Goal: Transaction & Acquisition: Purchase product/service

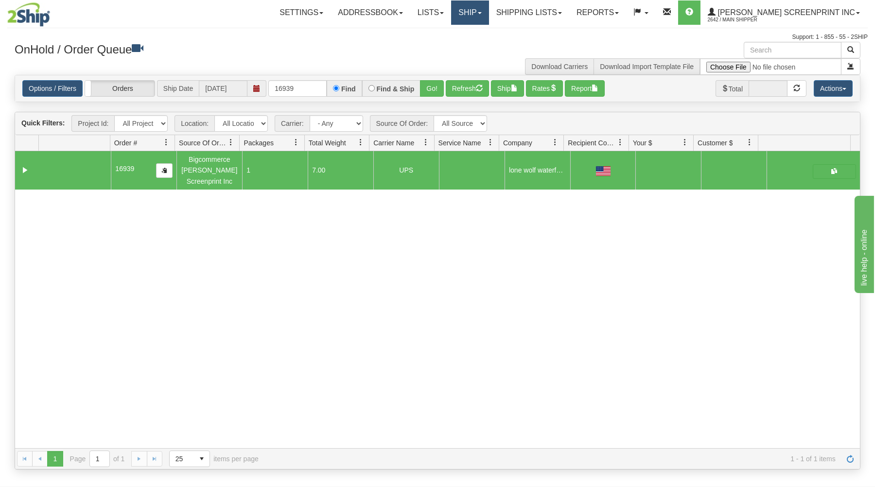
drag, startPoint x: 508, startPoint y: 15, endPoint x: 503, endPoint y: 20, distance: 8.2
click at [488, 15] on link "Ship" at bounding box center [469, 12] width 37 height 24
click at [488, 43] on link "Ship Request" at bounding box center [444, 46] width 88 height 13
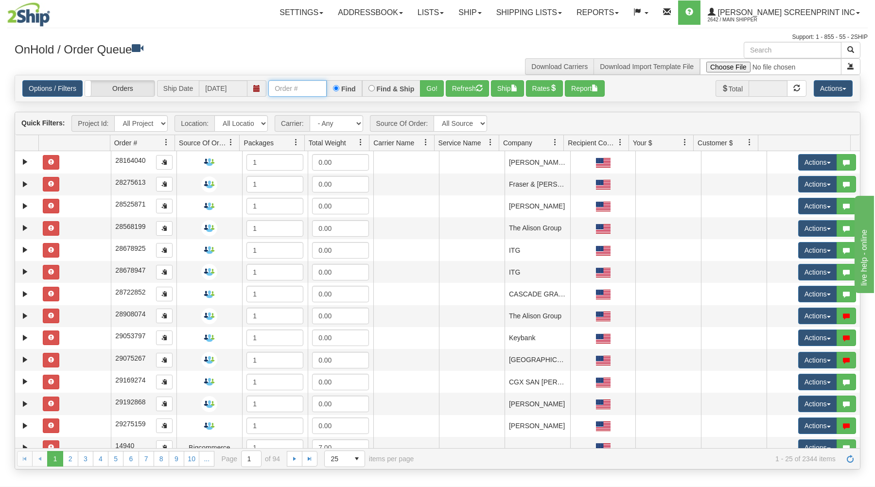
click at [280, 90] on input "text" at bounding box center [297, 88] width 58 height 17
type input "31489624"
click at [428, 87] on button "Go!" at bounding box center [432, 88] width 24 height 17
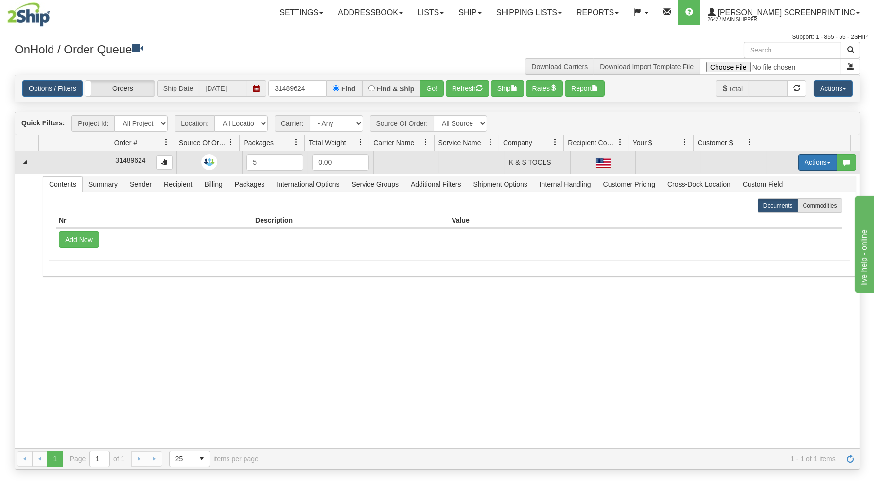
drag, startPoint x: 800, startPoint y: 159, endPoint x: 795, endPoint y: 162, distance: 6.5
click at [799, 159] on button "Actions" at bounding box center [817, 162] width 39 height 17
click at [781, 180] on link "Open" at bounding box center [798, 180] width 78 height 13
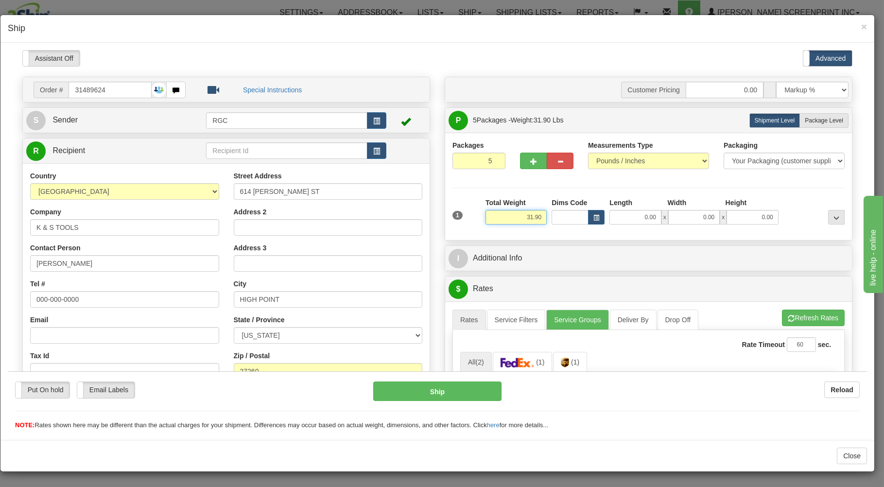
drag, startPoint x: 507, startPoint y: 219, endPoint x: 553, endPoint y: 212, distance: 45.6
click at [547, 212] on input "31.90" at bounding box center [516, 216] width 61 height 15
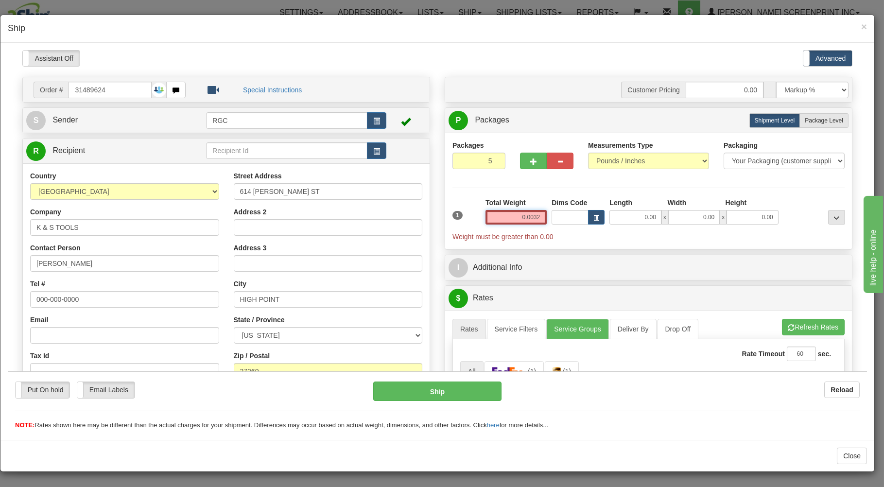
drag, startPoint x: 510, startPoint y: 213, endPoint x: 559, endPoint y: 205, distance: 49.4
click at [547, 209] on input "0.0032" at bounding box center [516, 216] width 61 height 15
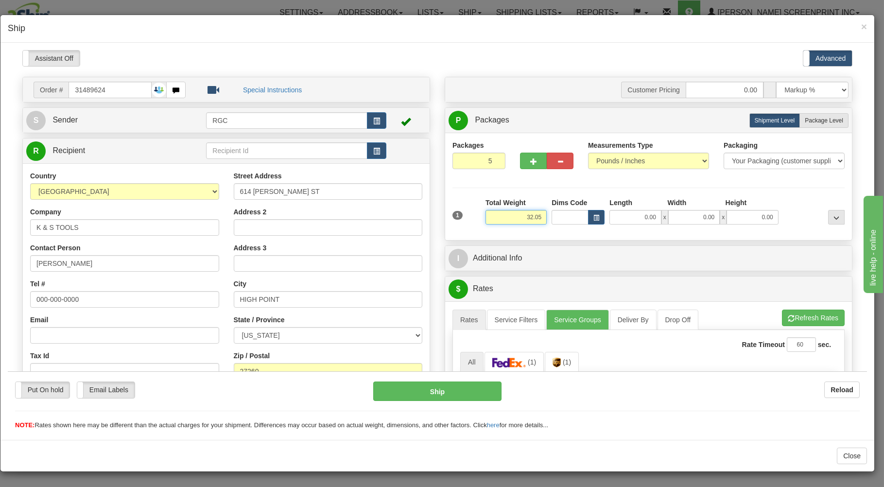
type input "32.05"
type input "46.00"
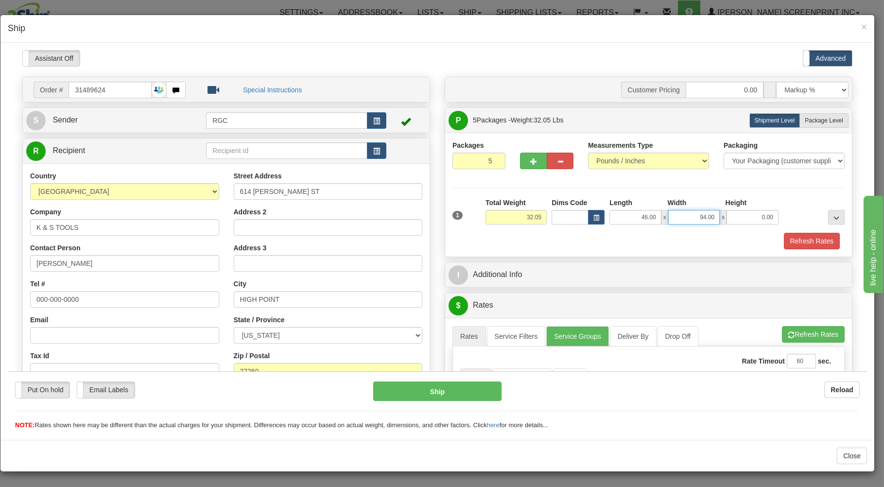
drag, startPoint x: 683, startPoint y: 219, endPoint x: 730, endPoint y: 204, distance: 49.6
click at [720, 209] on input "94.00" at bounding box center [694, 216] width 52 height 15
type input "9.00"
type input "4.00"
click at [805, 120] on span "Package Level" at bounding box center [824, 120] width 38 height 7
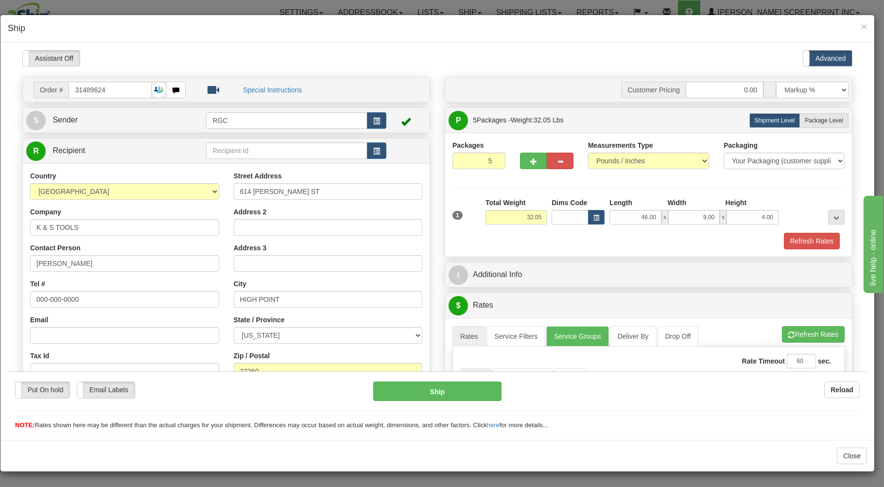
radio input "true"
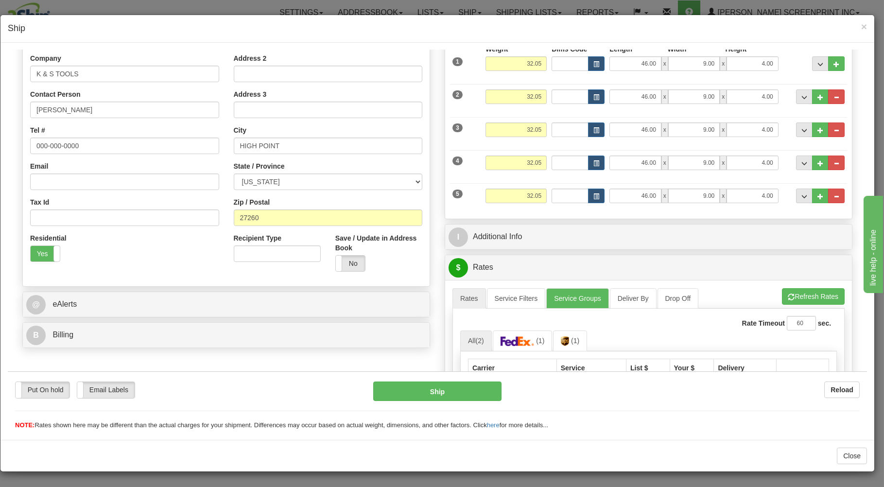
scroll to position [156, 0]
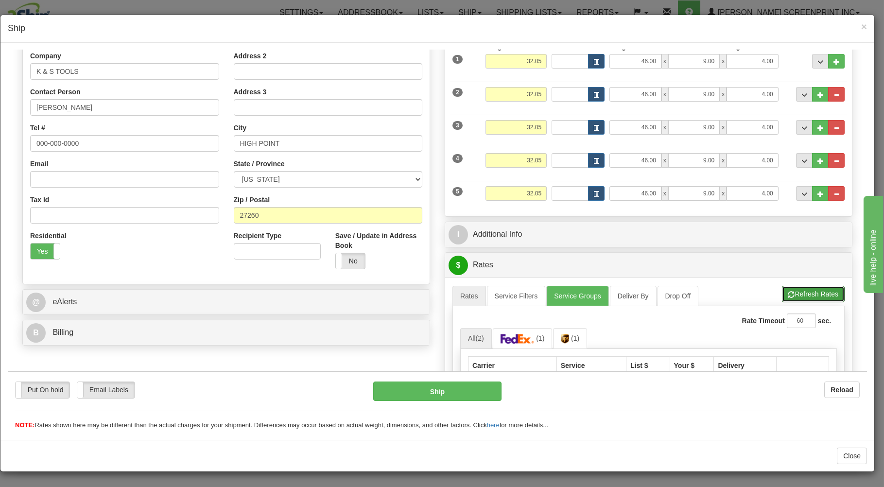
drag, startPoint x: 797, startPoint y: 292, endPoint x: 777, endPoint y: 292, distance: 19.4
click at [795, 291] on button "Refresh Rates" at bounding box center [813, 293] width 63 height 17
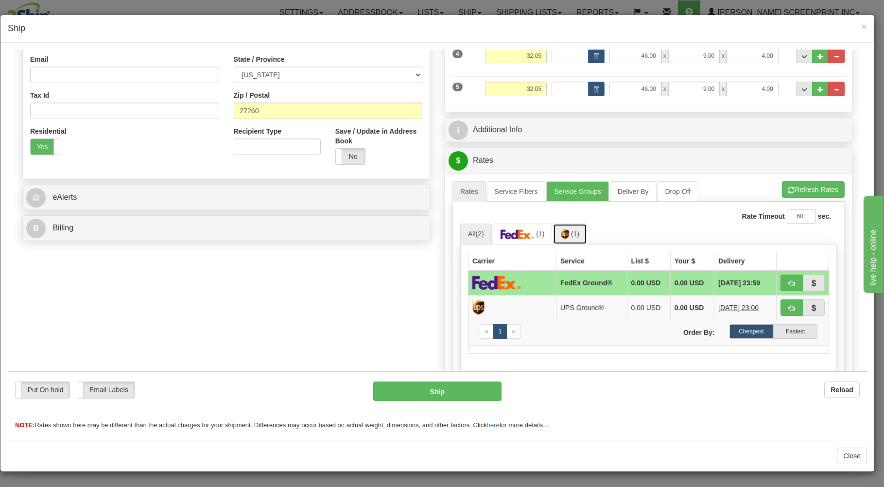
click at [563, 234] on img at bounding box center [565, 234] width 8 height 10
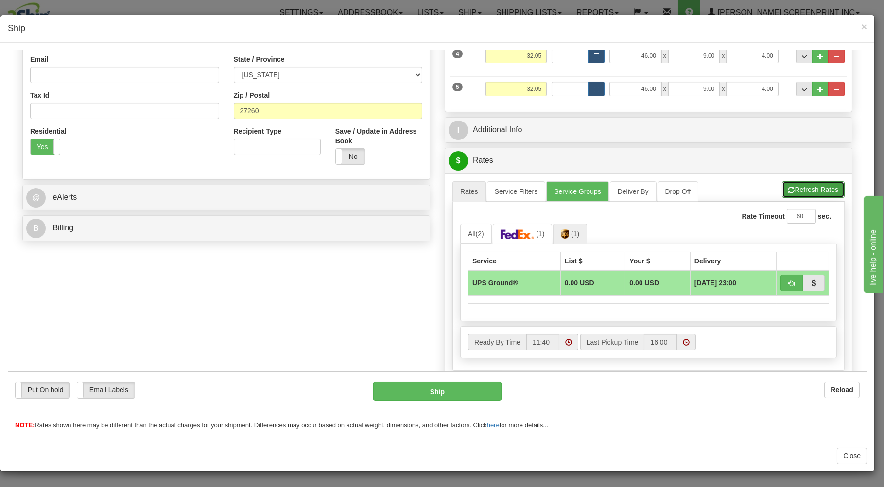
click at [811, 185] on button "Refresh Rates" at bounding box center [813, 189] width 63 height 17
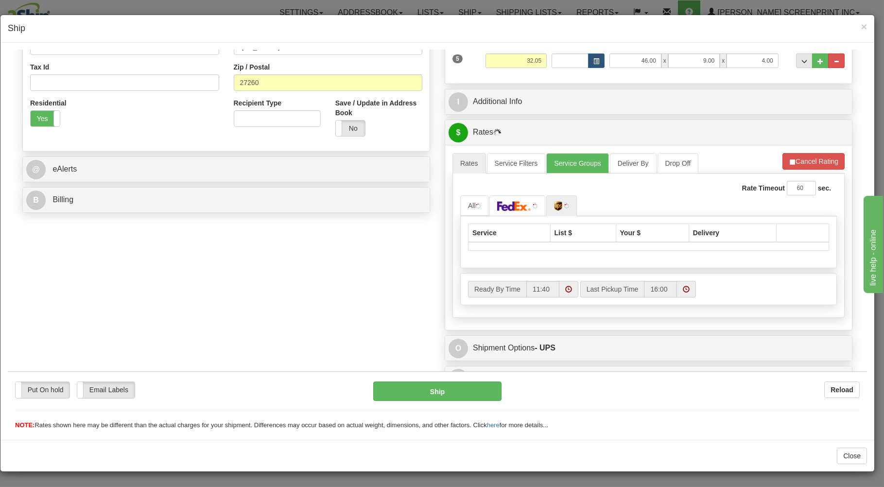
scroll to position [308, 0]
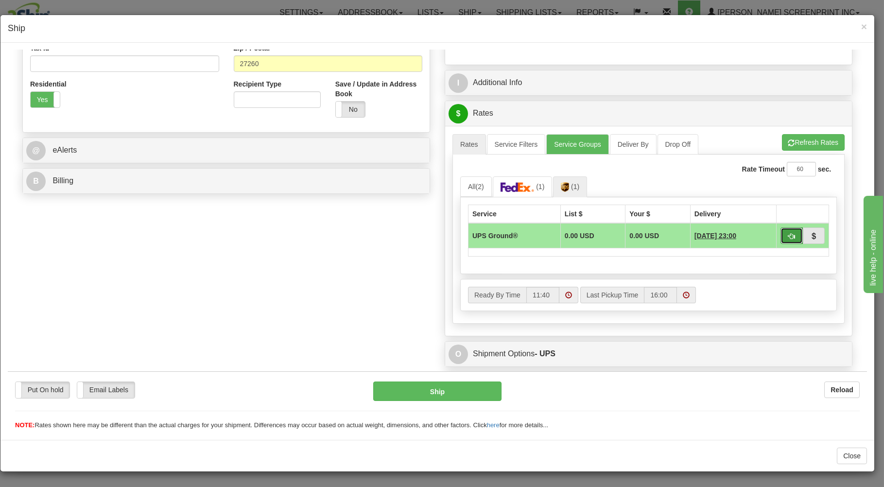
click at [781, 235] on button "button" at bounding box center [792, 235] width 22 height 17
type input "03"
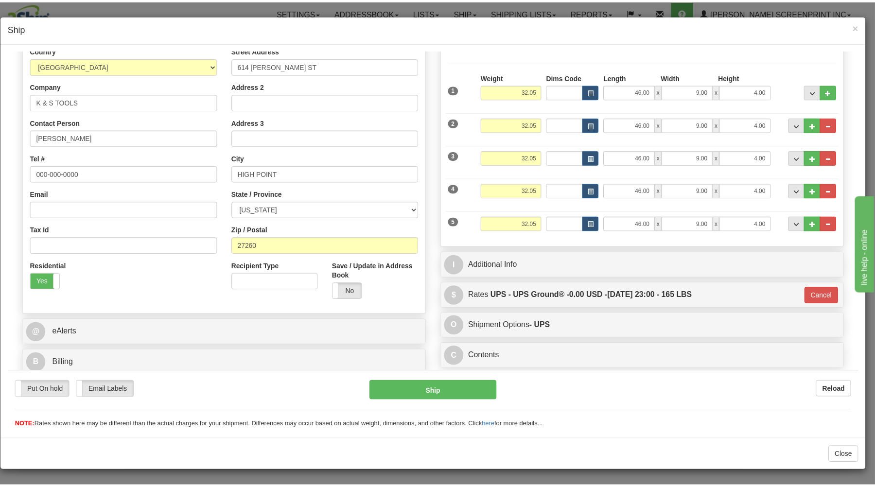
scroll to position [128, 0]
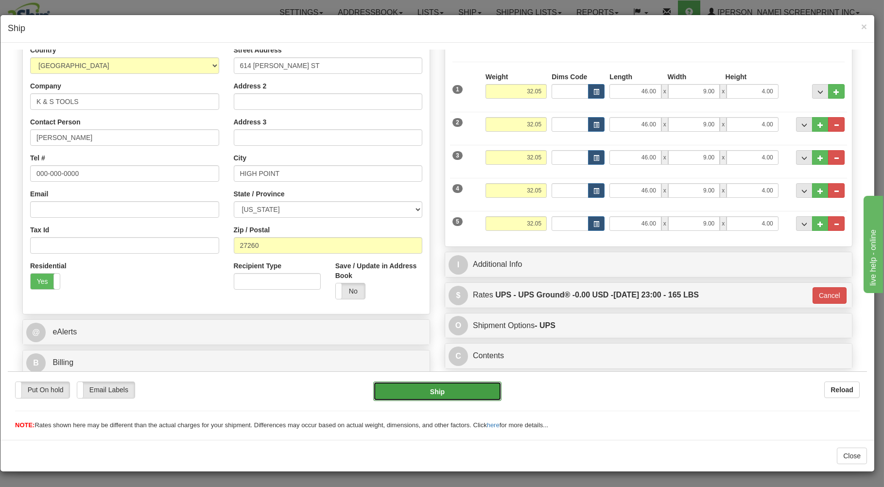
click at [437, 389] on button "Ship" at bounding box center [437, 390] width 129 height 19
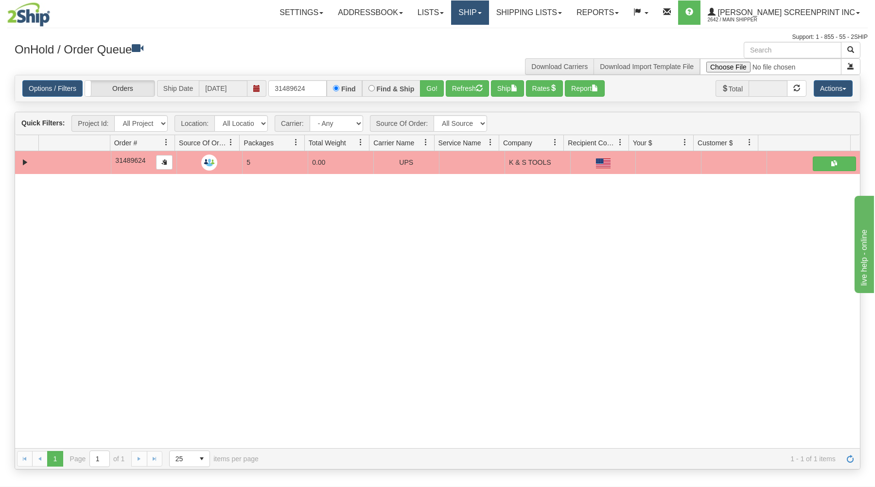
click at [488, 9] on link "Ship" at bounding box center [469, 12] width 37 height 24
click at [487, 41] on link "Ship Request" at bounding box center [444, 46] width 88 height 13
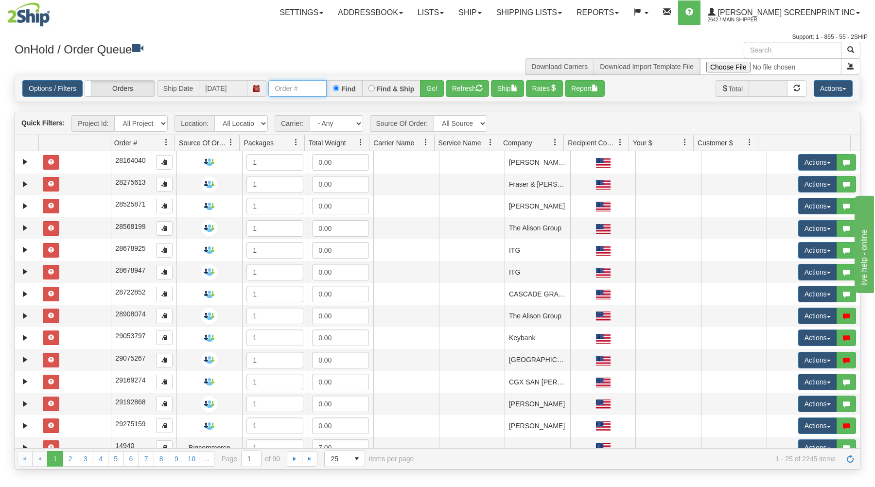
click at [283, 93] on input "text" at bounding box center [297, 88] width 58 height 17
type input "31490471"
drag, startPoint x: 430, startPoint y: 87, endPoint x: 419, endPoint y: 147, distance: 60.2
click at [429, 87] on button "Go!" at bounding box center [432, 88] width 24 height 17
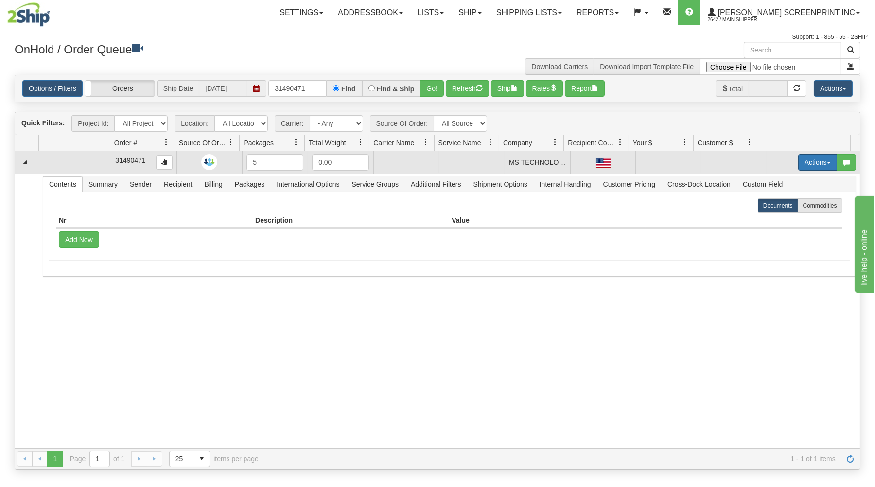
click at [799, 162] on button "Actions" at bounding box center [817, 162] width 39 height 17
click at [789, 182] on link "Open" at bounding box center [798, 180] width 78 height 13
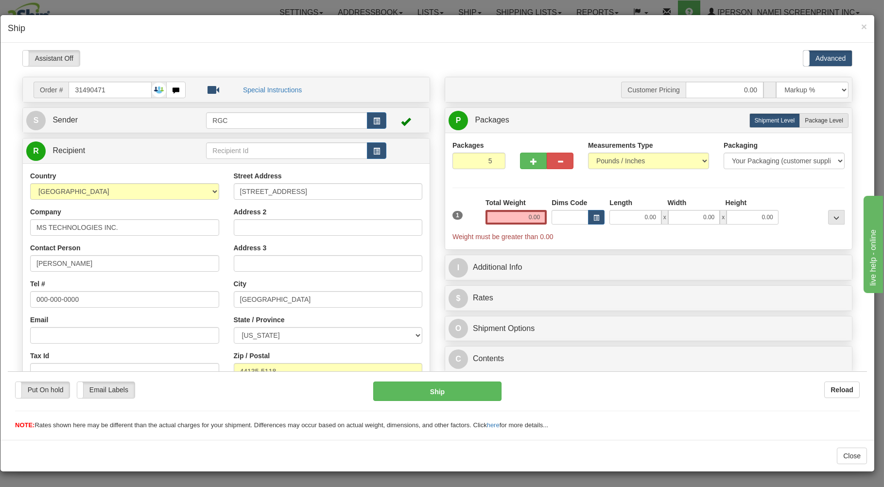
type input "31.70"
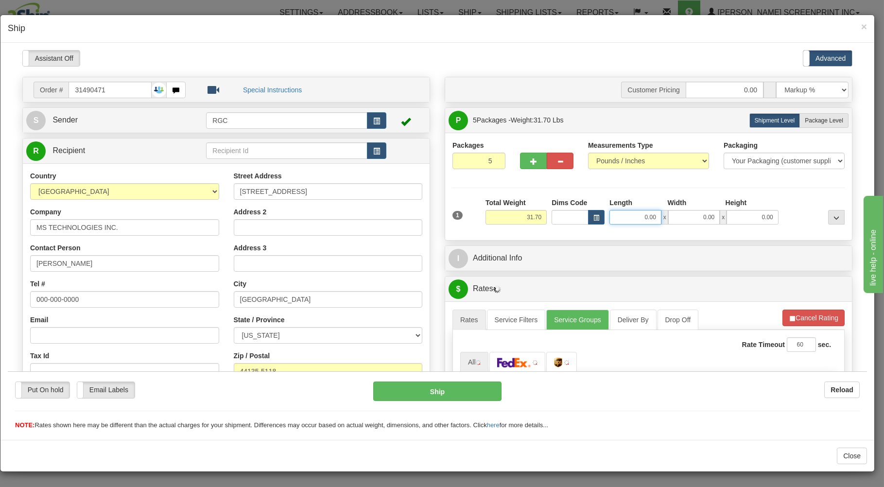
click at [629, 220] on input "0.00" at bounding box center [635, 216] width 52 height 15
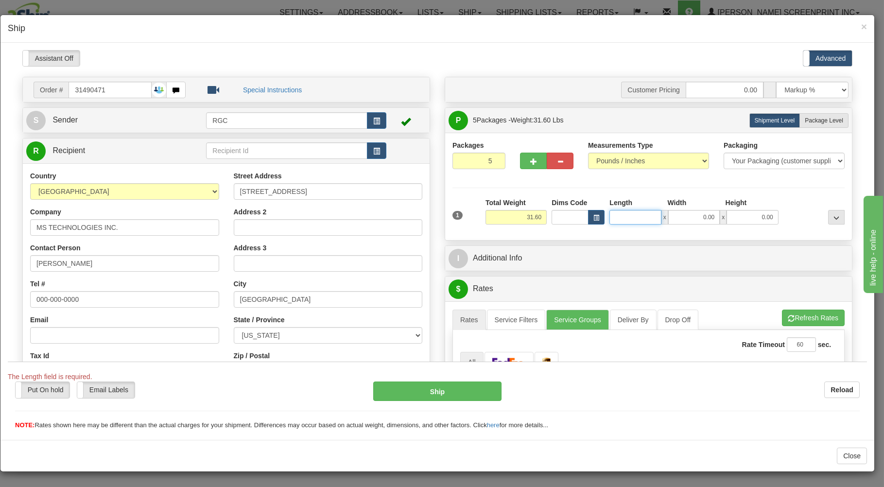
type input "31.70"
type input "46.00"
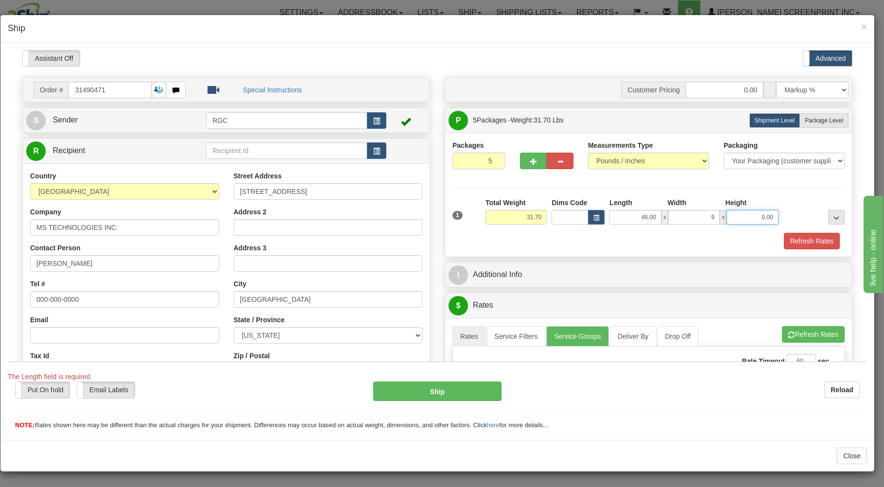
type input "9.00"
type input "4.00"
drag, startPoint x: 511, startPoint y: 219, endPoint x: 498, endPoint y: 243, distance: 27.6
click at [498, 224] on input "31.70" at bounding box center [516, 216] width 61 height 15
click at [553, 250] on div "Packages 5 1 Measurements Type" at bounding box center [648, 194] width 407 height 124
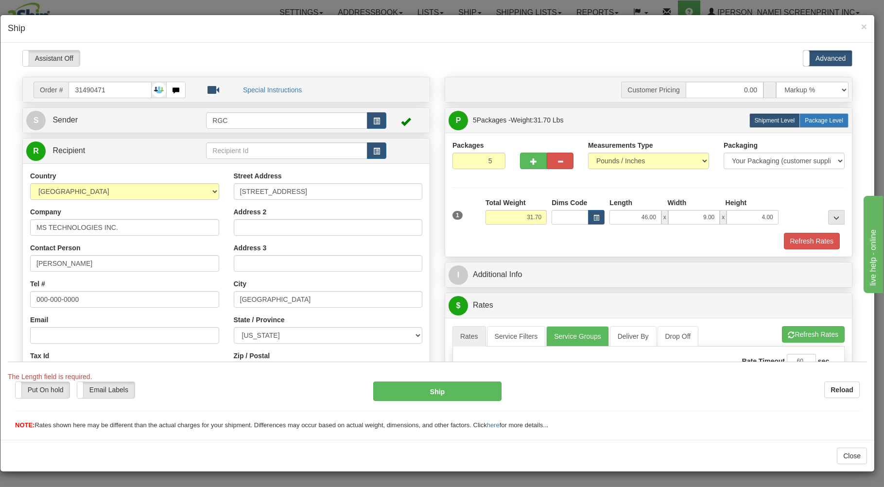
click at [806, 115] on label "Package Level Pack.." at bounding box center [823, 120] width 49 height 15
radio input "true"
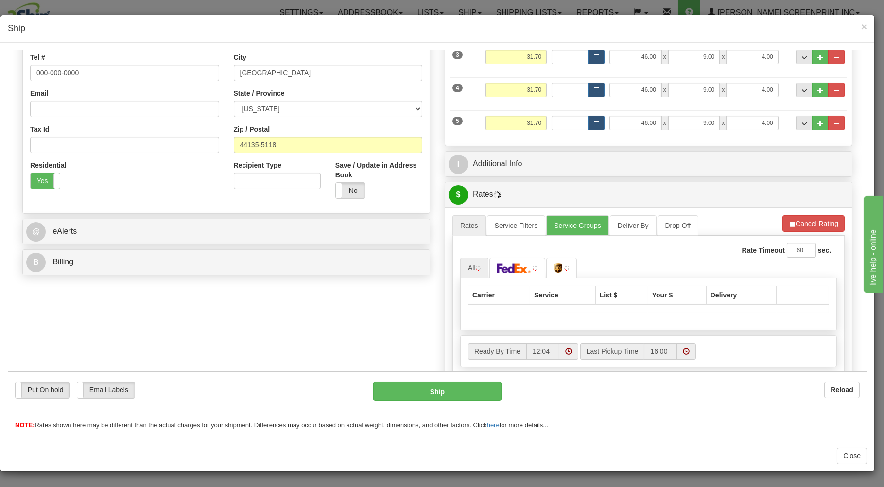
scroll to position [308, 0]
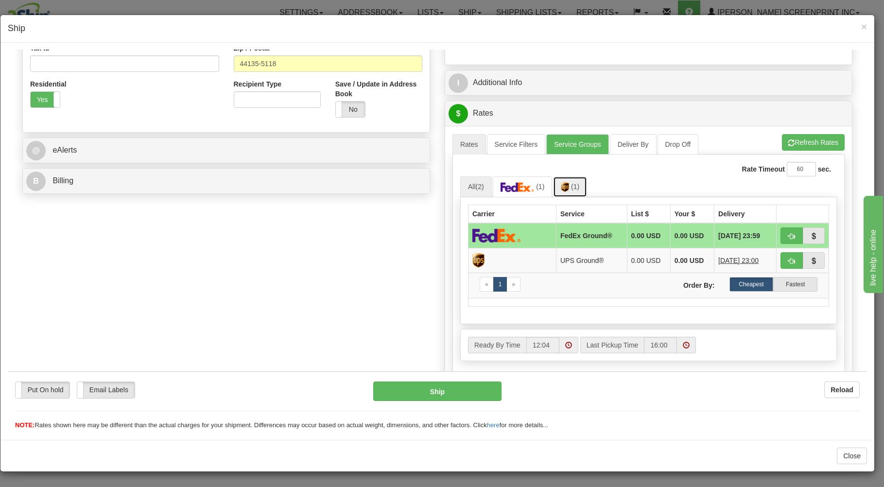
click at [578, 189] on link "(1)" at bounding box center [570, 186] width 34 height 21
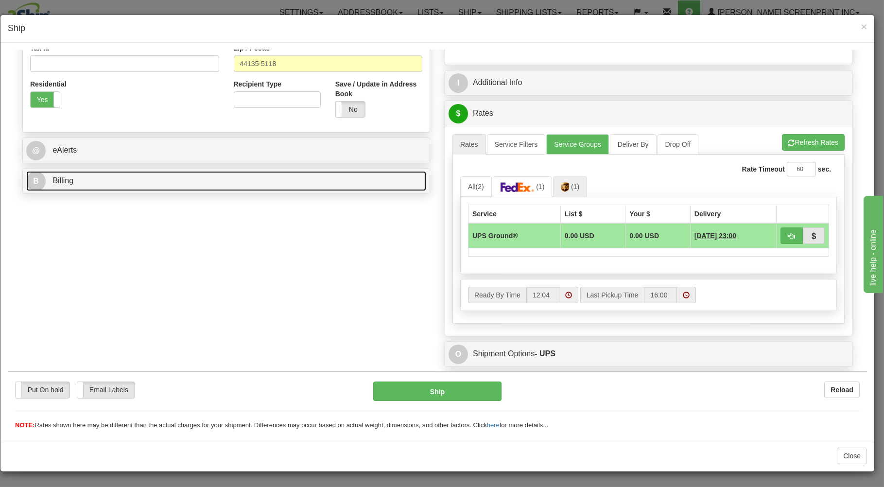
click at [359, 185] on link "B Billing" at bounding box center [226, 181] width 400 height 20
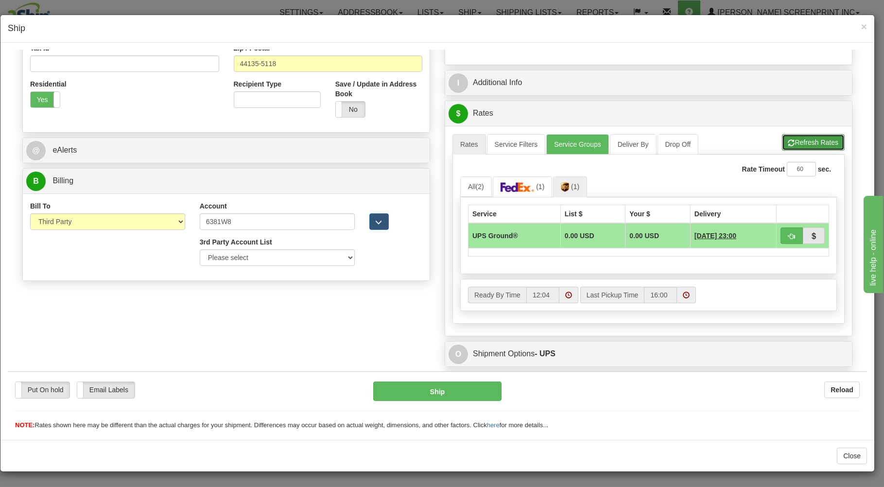
click at [816, 142] on button "Refresh Rates" at bounding box center [813, 142] width 63 height 17
click at [788, 233] on span "button" at bounding box center [791, 236] width 7 height 6
type input "03"
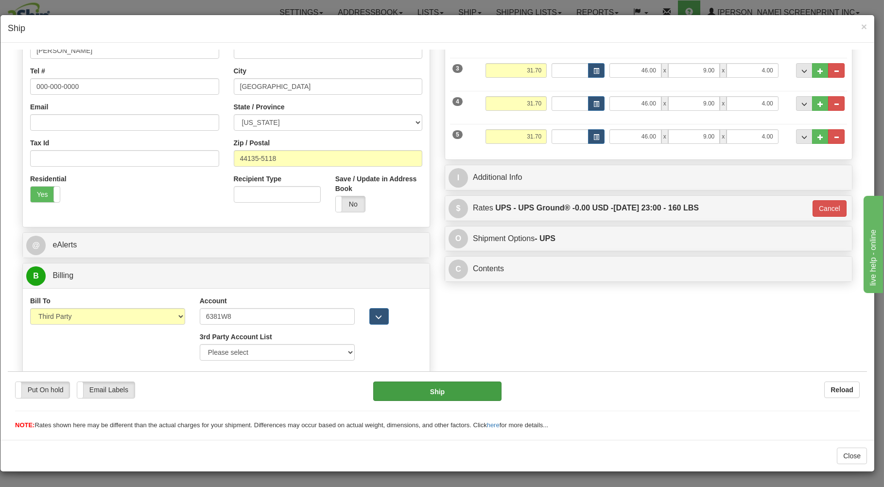
scroll to position [215, 0]
click at [441, 390] on button "Ship" at bounding box center [437, 390] width 129 height 19
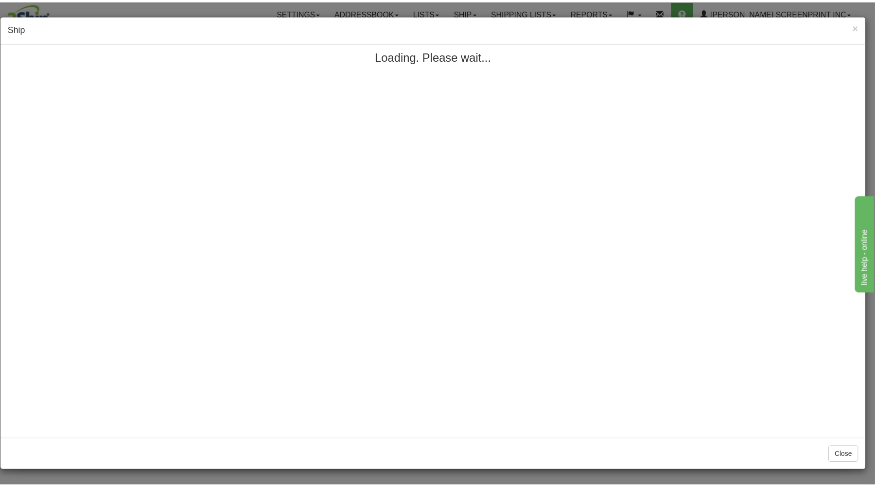
scroll to position [0, 0]
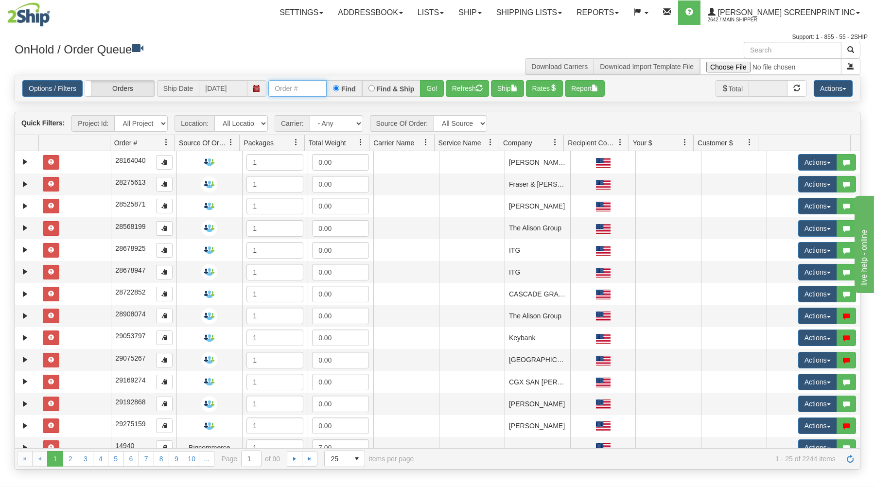
drag, startPoint x: 288, startPoint y: 87, endPoint x: 303, endPoint y: 59, distance: 32.2
click at [293, 80] on input "text" at bounding box center [297, 88] width 58 height 17
click at [431, 86] on button "Go!" at bounding box center [432, 88] width 24 height 17
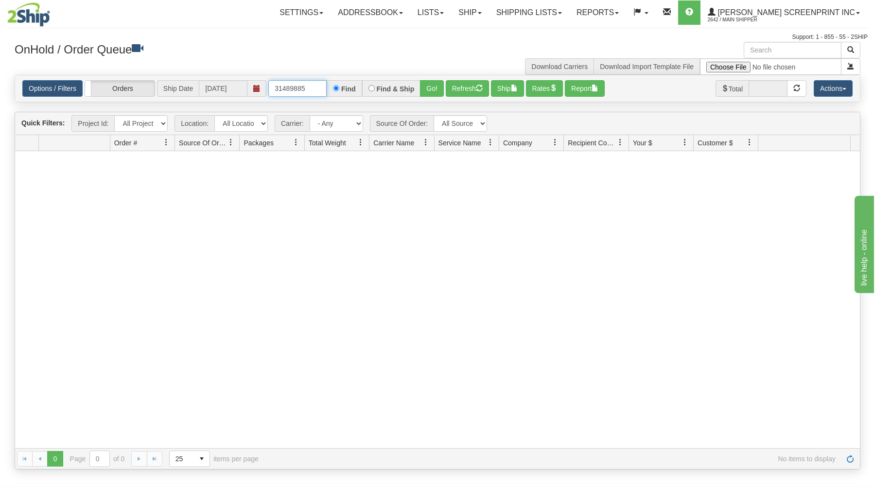
drag, startPoint x: 272, startPoint y: 87, endPoint x: 354, endPoint y: 68, distance: 84.9
click at [354, 74] on div "× OnHold / Order Queue Download Carriers Download Import Template File Is equal…" at bounding box center [437, 256] width 860 height 428
type input "31489882"
click at [425, 85] on button "Go!" at bounding box center [432, 88] width 24 height 17
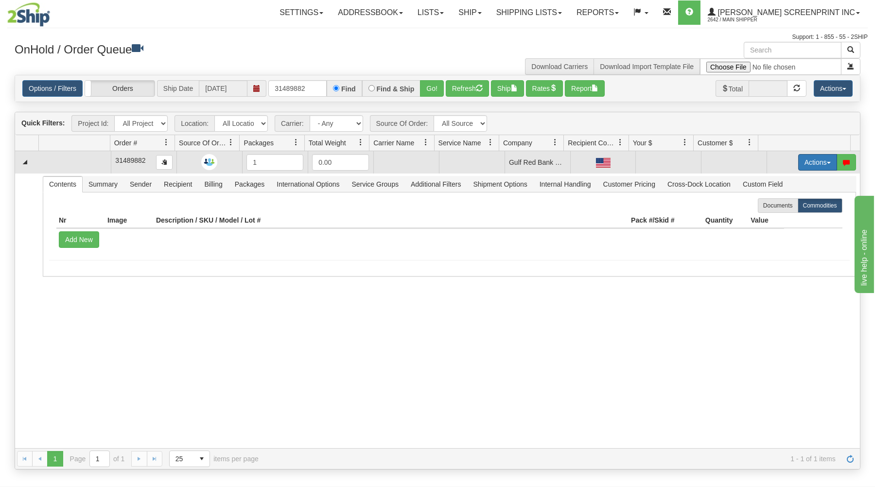
click at [798, 162] on button "Actions" at bounding box center [817, 162] width 39 height 17
click at [786, 182] on link "Open" at bounding box center [798, 180] width 78 height 13
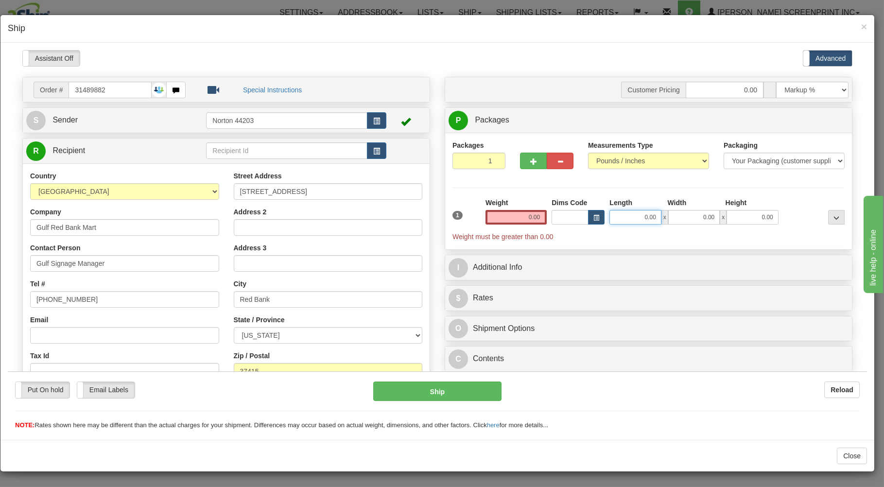
click at [629, 217] on input "0.00" at bounding box center [635, 216] width 52 height 15
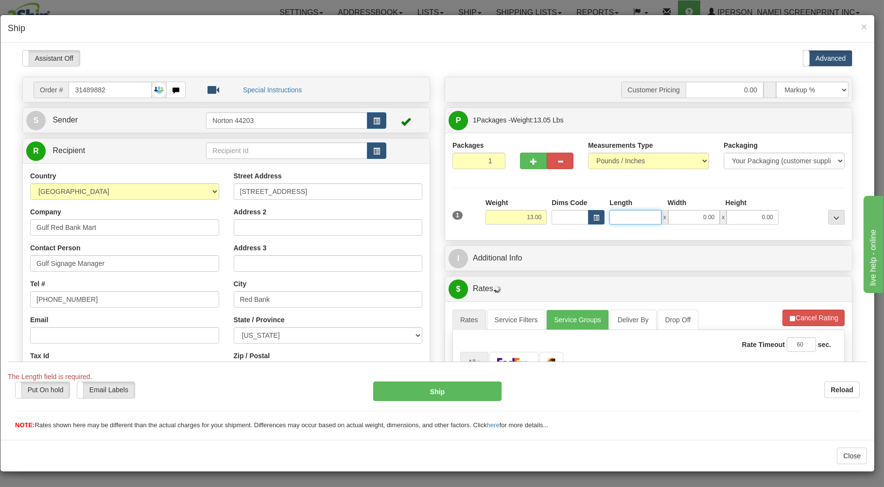
type input "12.95"
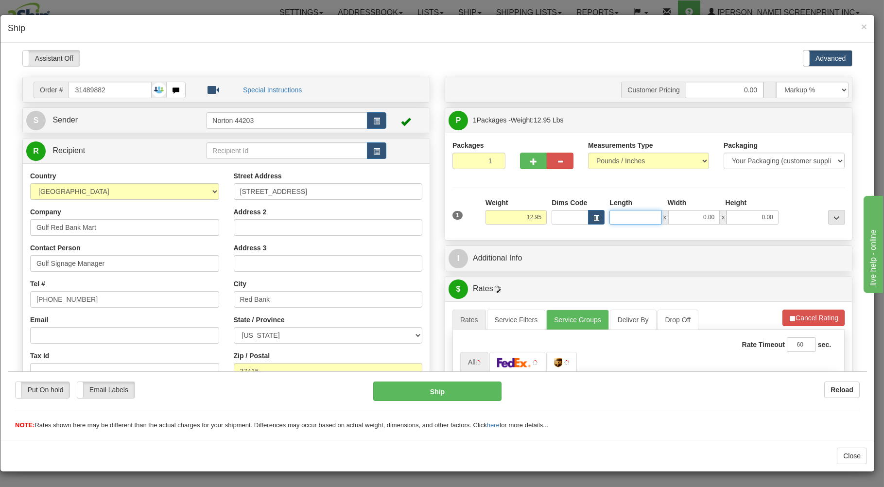
type input "4"
type input "13.05"
type input "45"
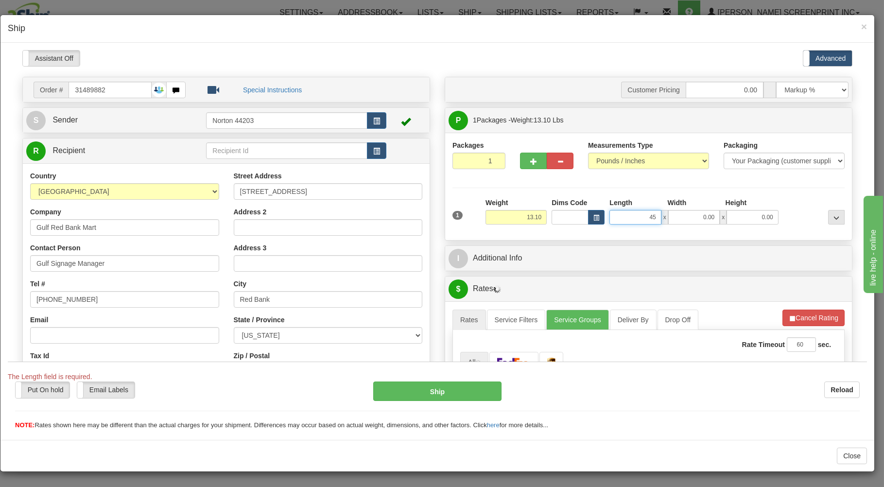
type input "13.05"
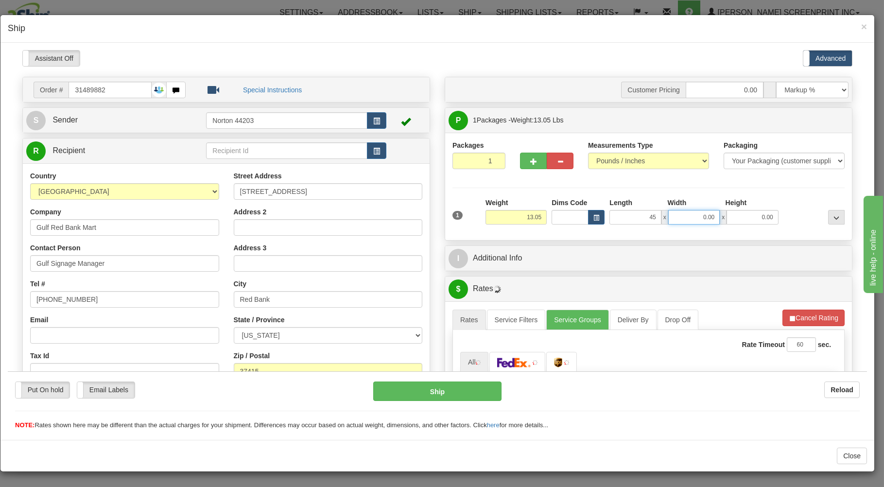
type input "45.00"
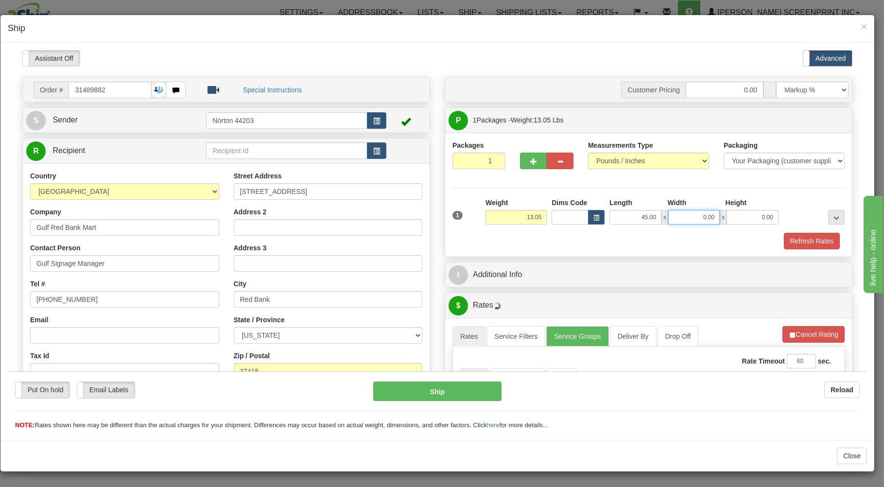
type input "3"
type input "10.55"
type input "37"
type input "10.70"
type input "37.00"
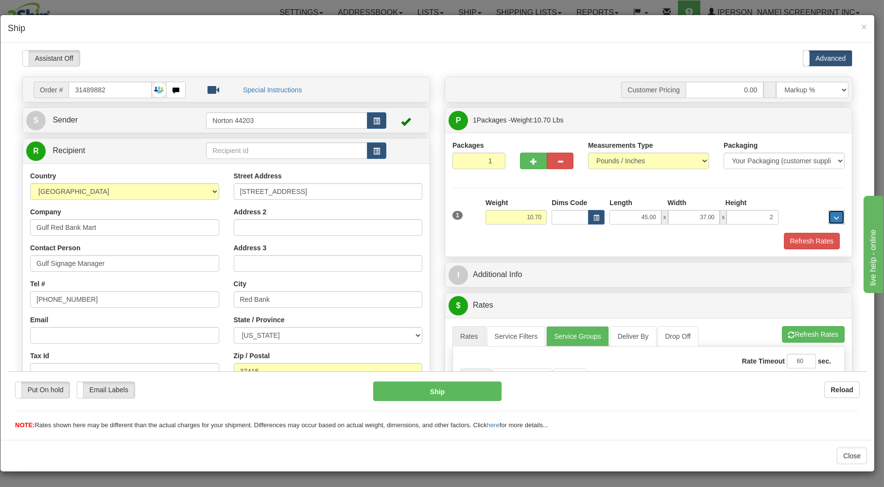
type input "2.00"
click at [632, 243] on div "Refresh Rates" at bounding box center [648, 240] width 397 height 17
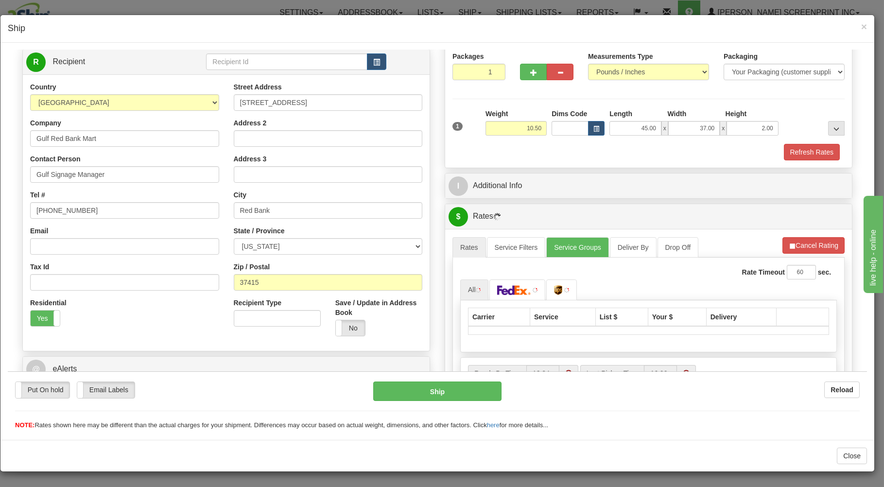
type input "10.55"
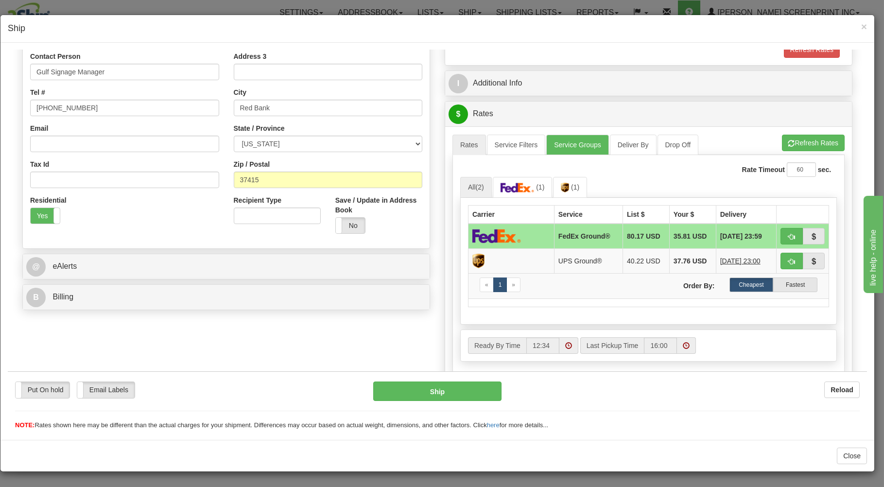
scroll to position [267, 0]
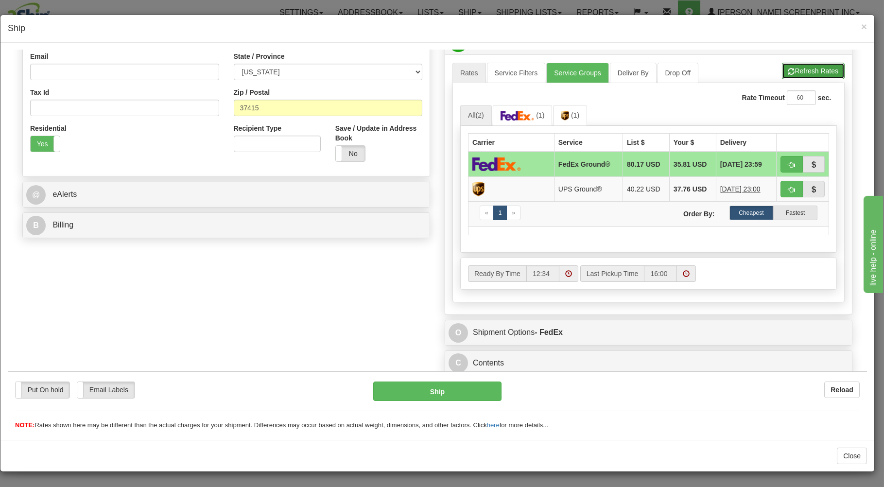
click at [797, 66] on button "Refresh Rates" at bounding box center [813, 70] width 63 height 17
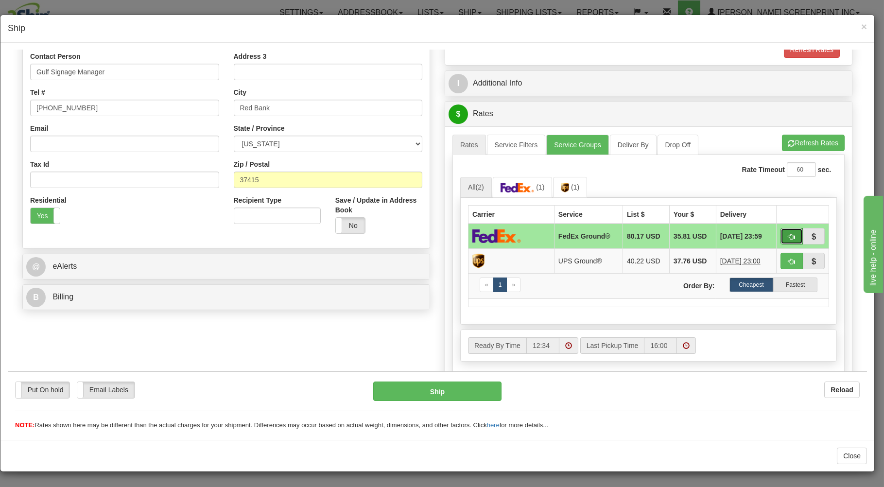
click at [781, 233] on button "button" at bounding box center [792, 235] width 22 height 17
type input "92"
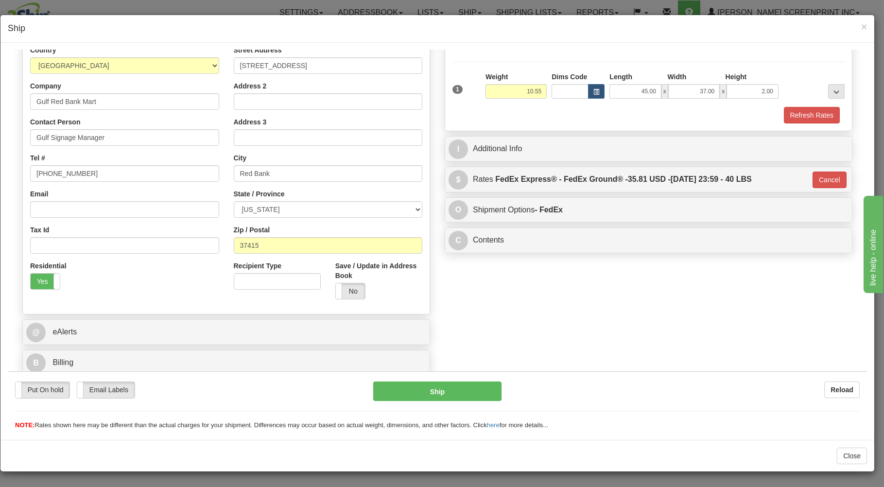
scroll to position [128, 0]
click at [461, 391] on button "Ship" at bounding box center [437, 390] width 129 height 19
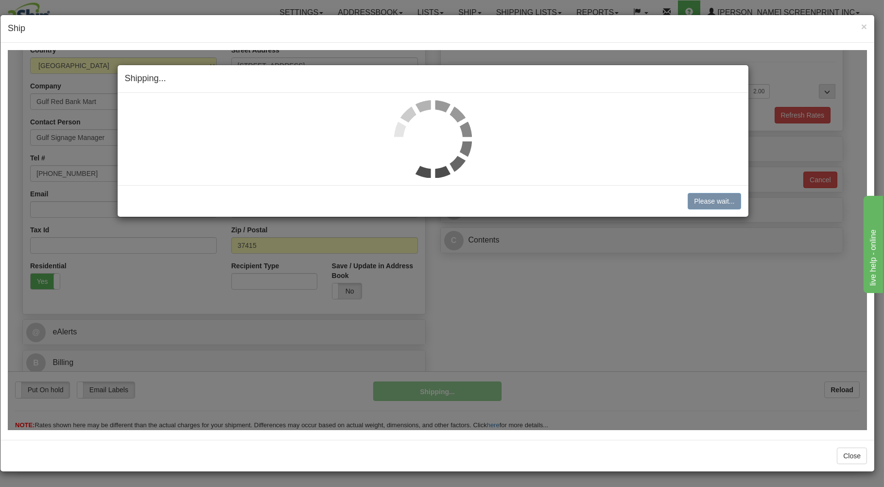
type input "10.50"
type input "92"
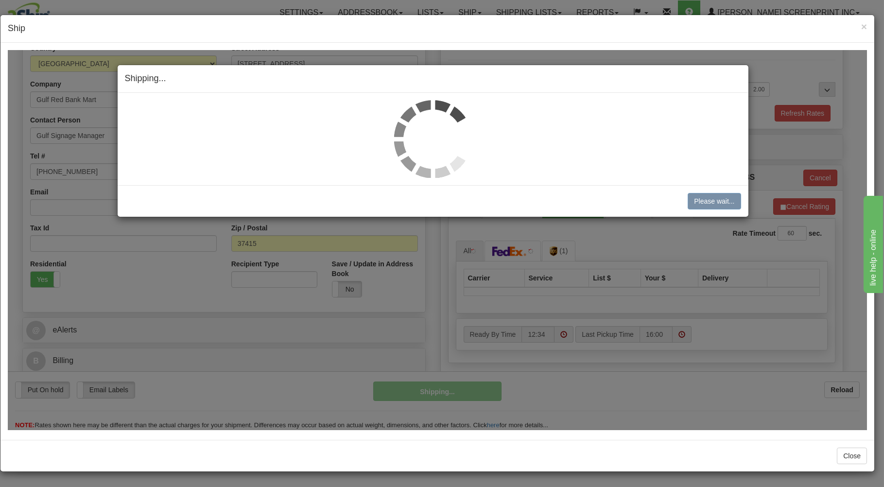
type input "10.55"
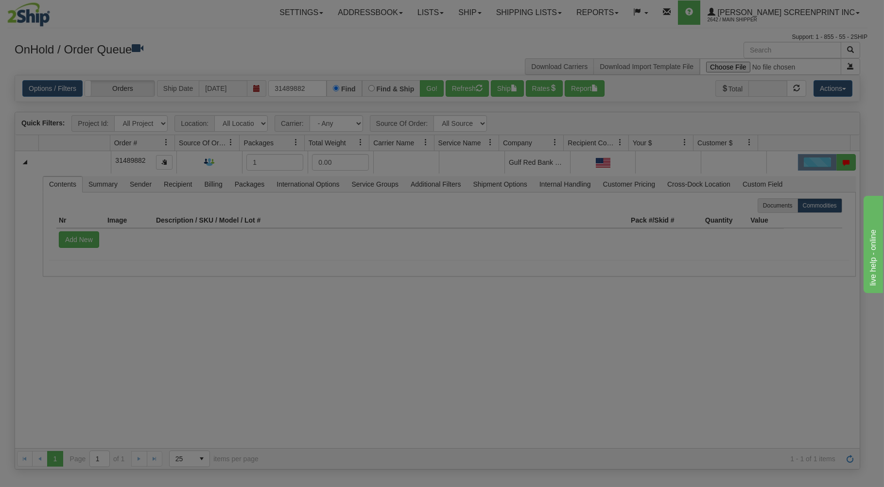
scroll to position [0, 0]
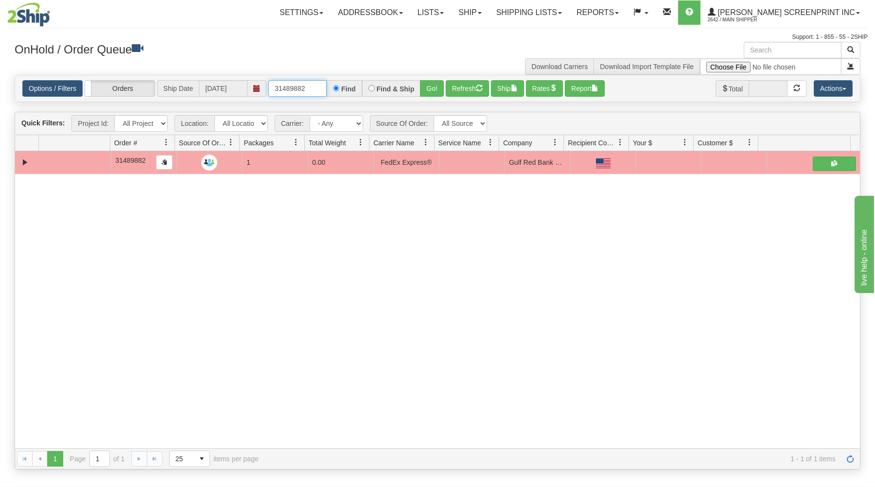
drag, startPoint x: 271, startPoint y: 87, endPoint x: 364, endPoint y: 77, distance: 93.4
click at [363, 78] on div "Options / Filters Group Shipments Orders Ship Date 08/19/2025 31489882 Find Fin…" at bounding box center [437, 88] width 845 height 26
type input "31487192"
click at [434, 89] on button "Go!" at bounding box center [432, 88] width 24 height 17
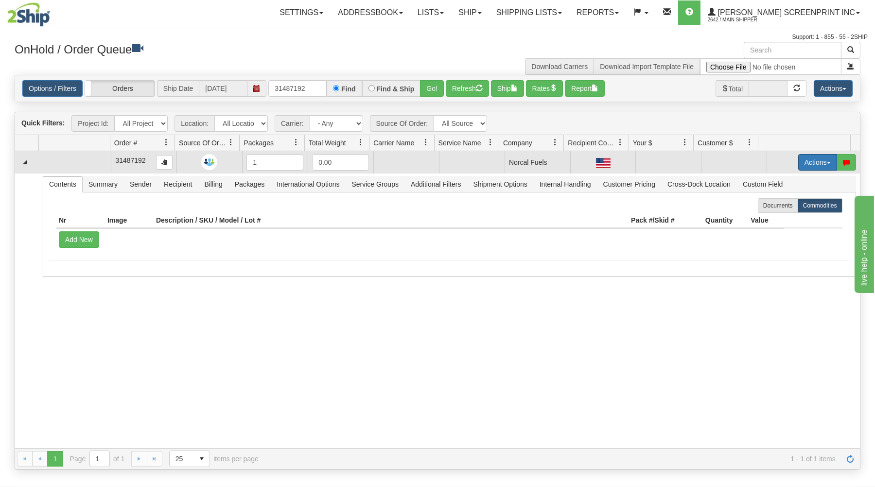
click at [799, 160] on button "Actions" at bounding box center [817, 162] width 39 height 17
click at [776, 179] on span "Open" at bounding box center [779, 181] width 23 height 8
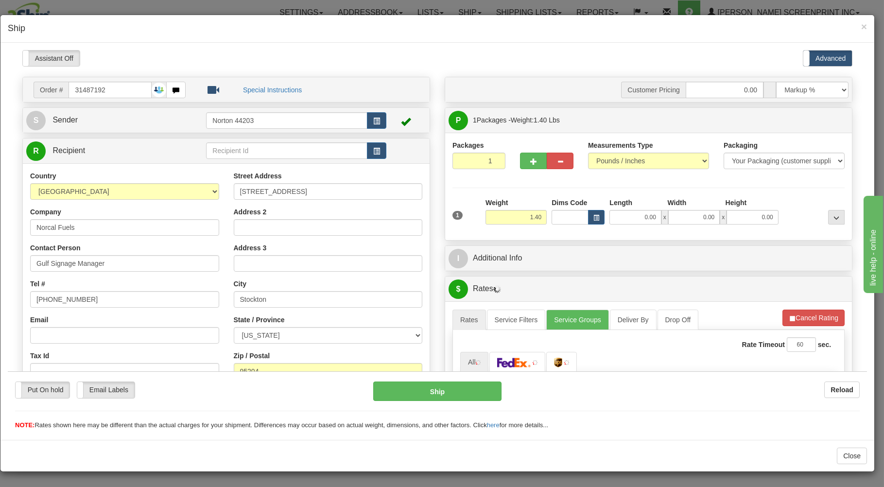
type input "1.35"
click at [627, 216] on input "0.00" at bounding box center [635, 216] width 52 height 15
type input "6.00"
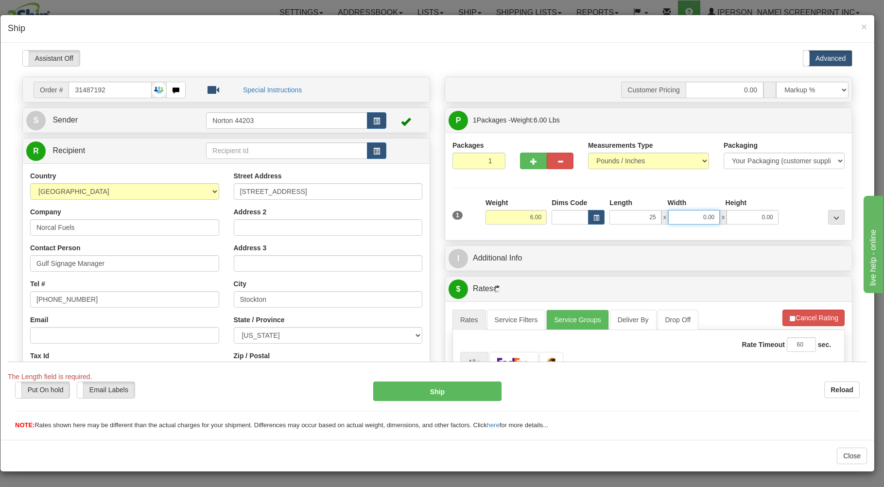
type input "25.00"
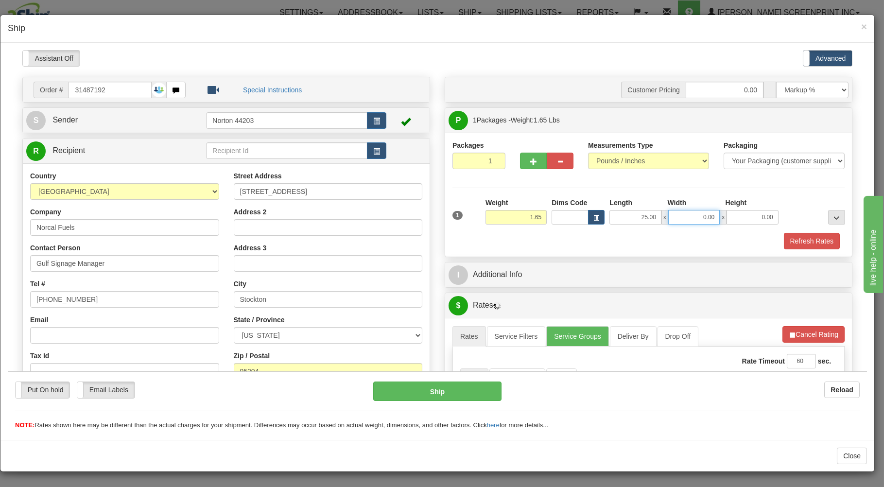
type input "1.75"
type input "16.00"
type input "1"
type input "1.35"
type input "1.00"
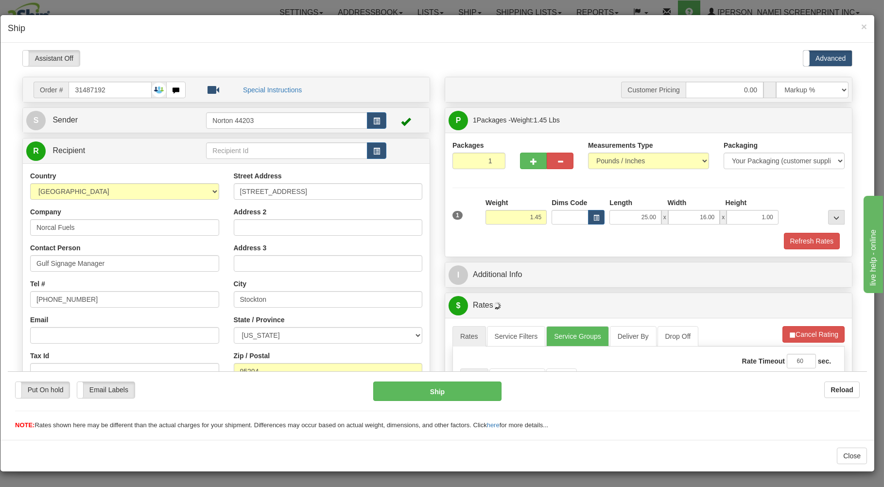
click at [581, 238] on div "Refresh Rates" at bounding box center [648, 240] width 397 height 17
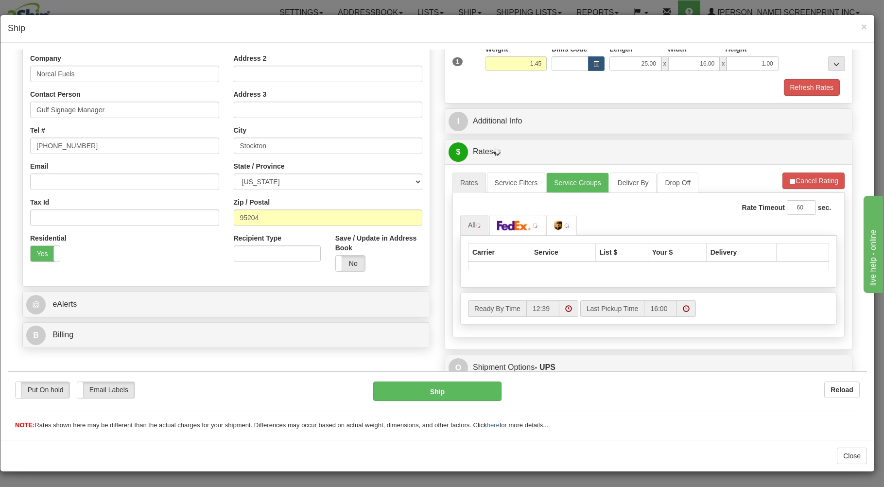
scroll to position [156, 0]
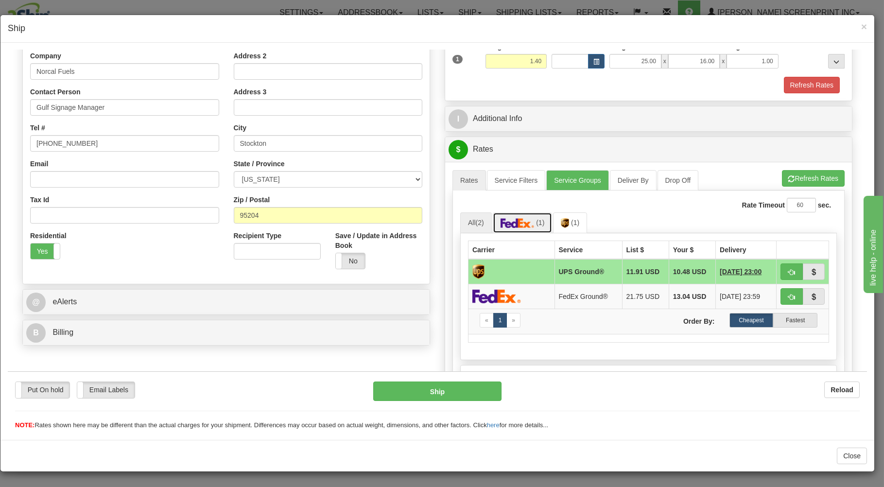
click at [525, 224] on img at bounding box center [518, 223] width 34 height 10
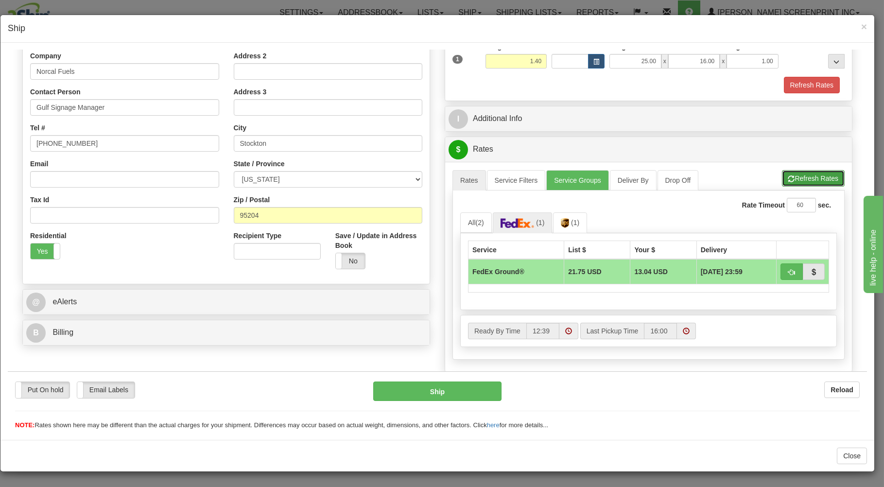
click at [783, 176] on button "Refresh Rates" at bounding box center [813, 178] width 63 height 17
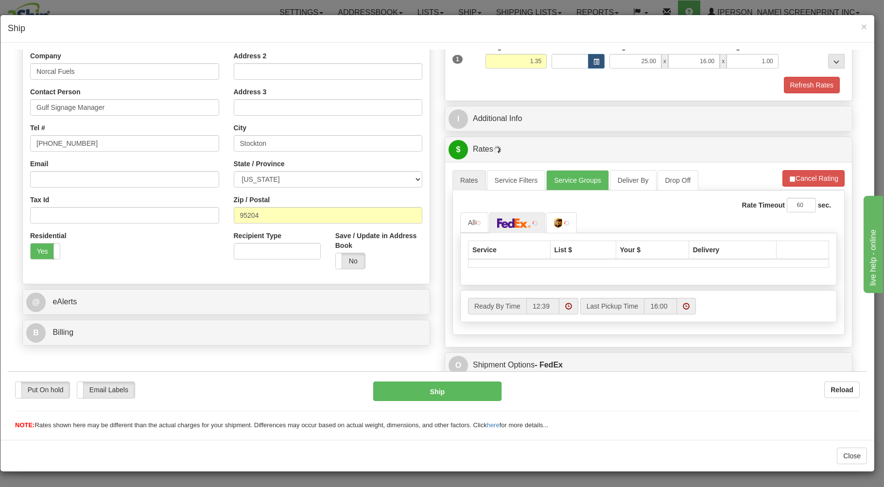
type input "1.40"
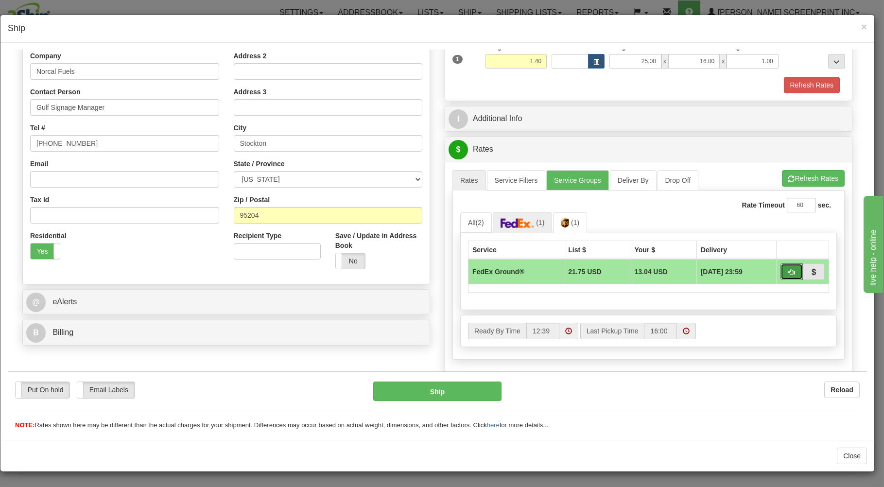
click at [781, 267] on button "button" at bounding box center [792, 271] width 22 height 17
type input "92"
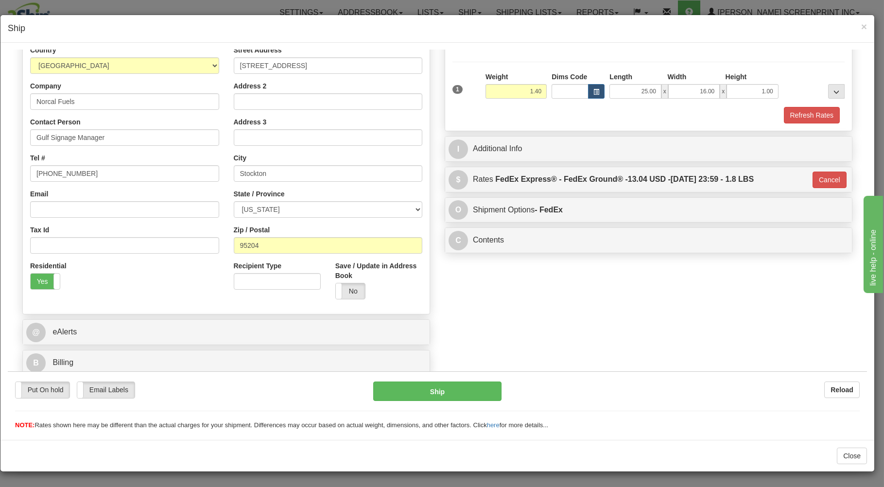
scroll to position [128, 0]
click at [476, 390] on button "Ship" at bounding box center [437, 390] width 129 height 19
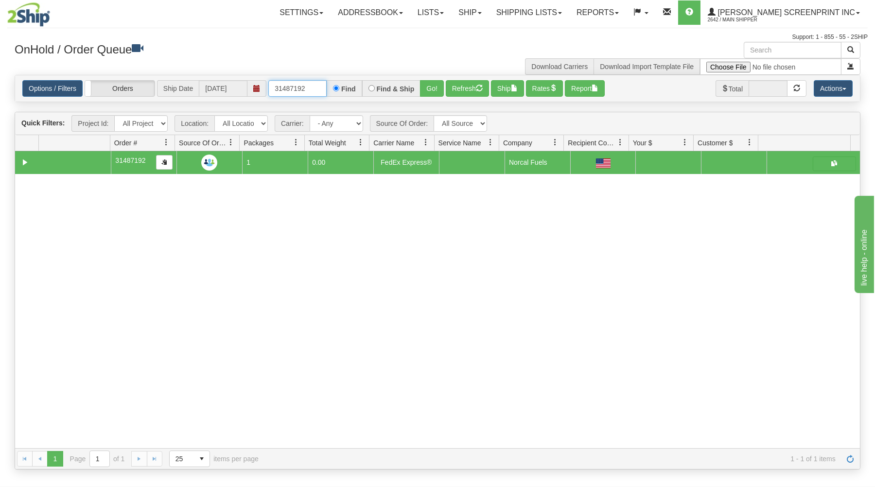
drag, startPoint x: 275, startPoint y: 87, endPoint x: 331, endPoint y: 84, distance: 56.0
click at [327, 84] on input "31487192" at bounding box center [297, 88] width 58 height 17
type input "31487210"
click at [436, 85] on button "Go!" at bounding box center [432, 88] width 24 height 17
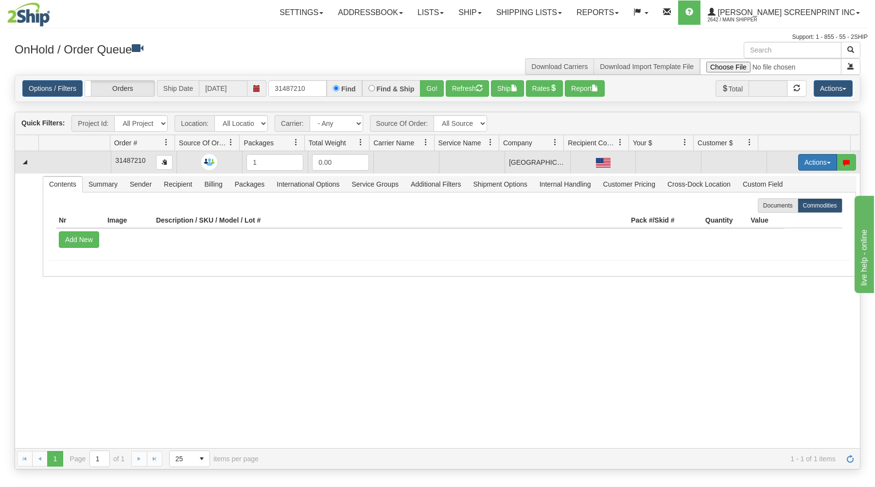
click at [805, 160] on button "Actions" at bounding box center [817, 162] width 39 height 17
click at [786, 179] on link "Open" at bounding box center [798, 180] width 78 height 13
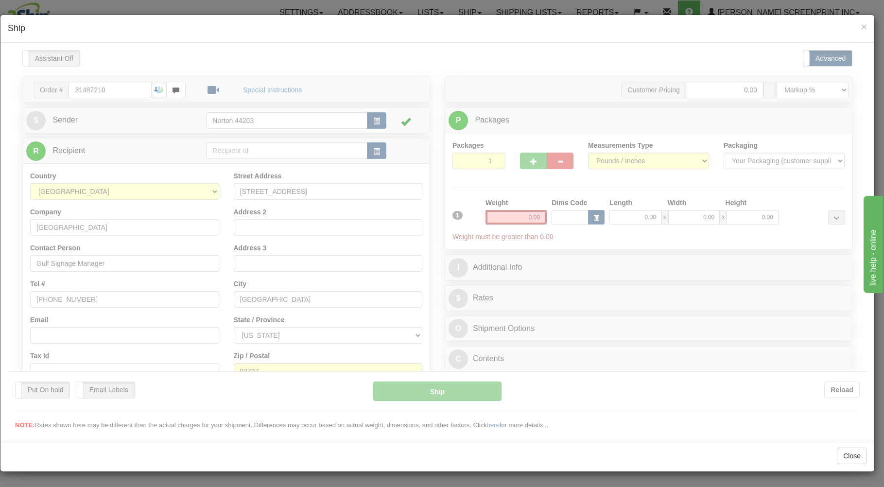
scroll to position [0, 0]
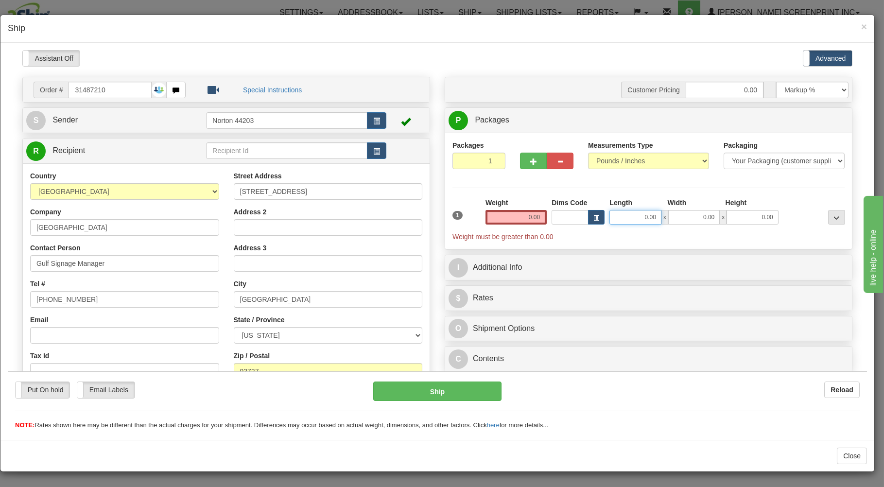
click at [614, 218] on input "0.00" at bounding box center [635, 216] width 52 height 15
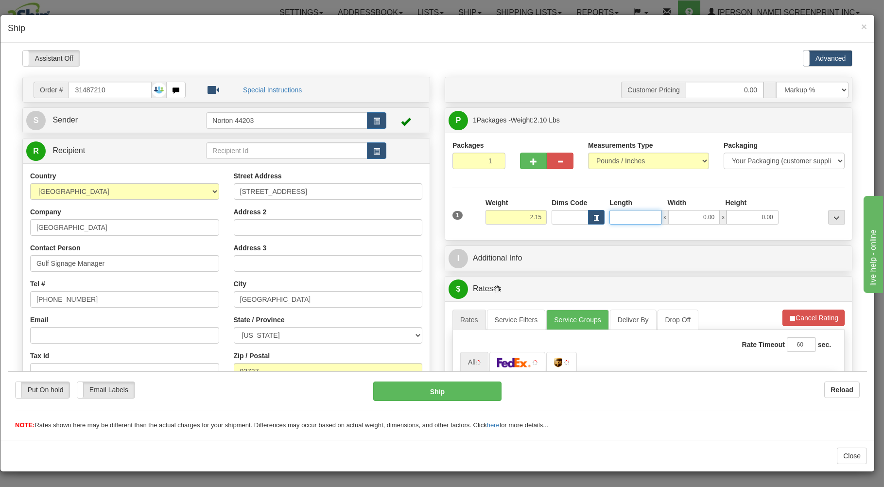
type input "2.20"
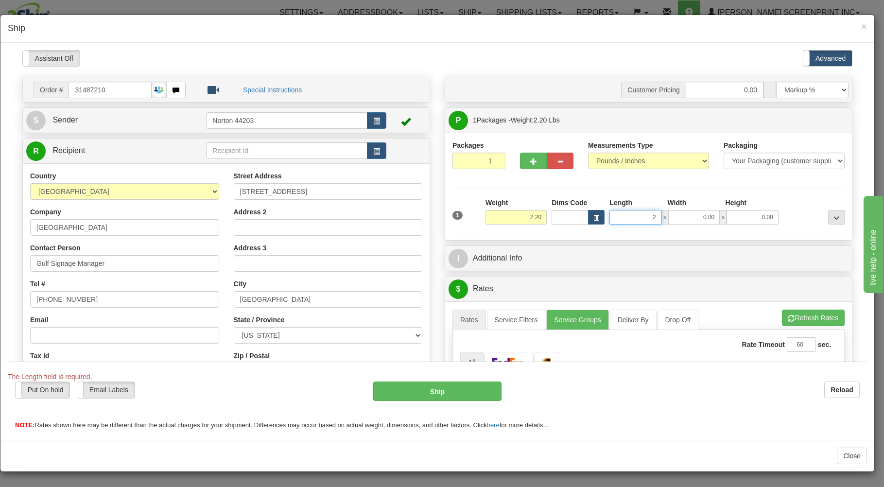
type input "25"
type input "2.05"
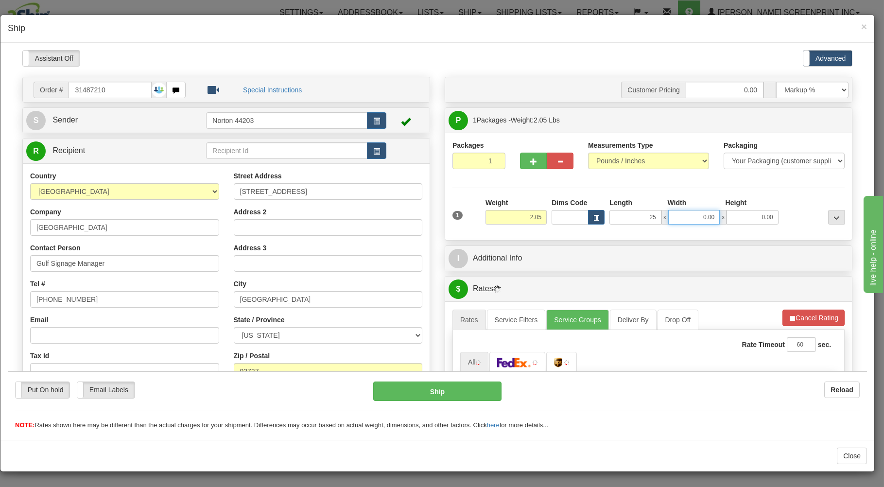
type input "25.00"
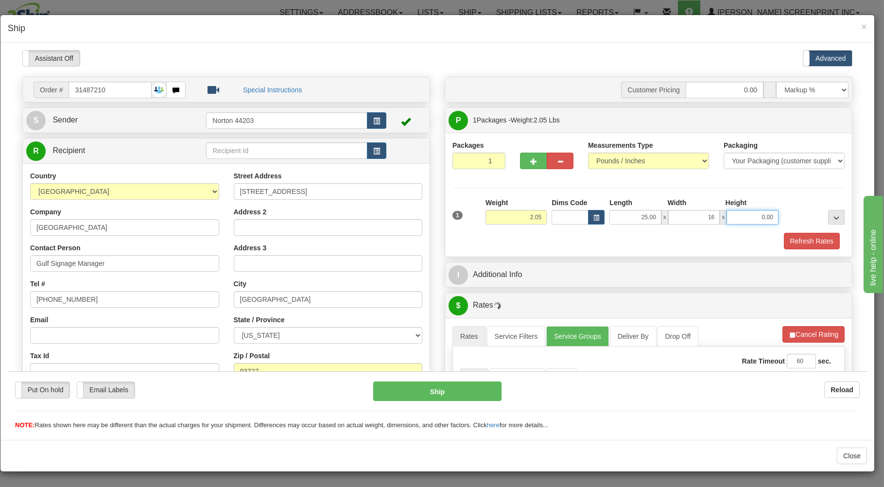
type input "16.00"
type input "1.00"
click at [610, 241] on div "Refresh Rates" at bounding box center [648, 240] width 397 height 17
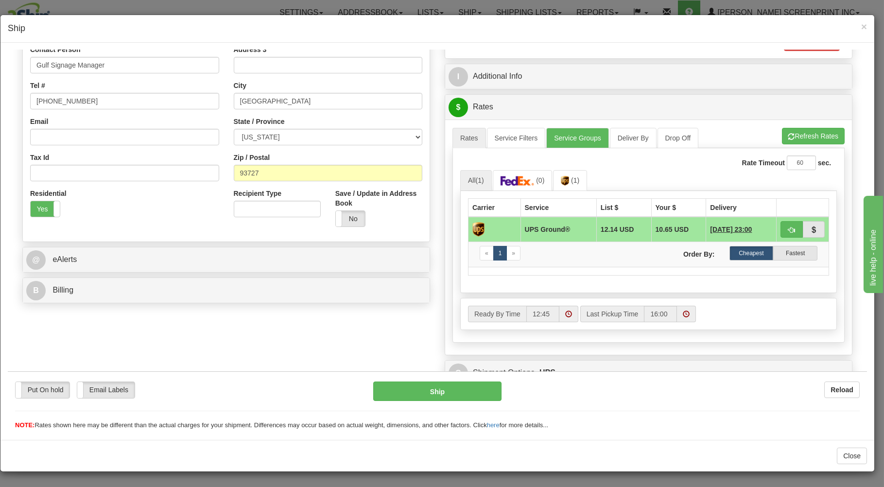
scroll to position [208, 0]
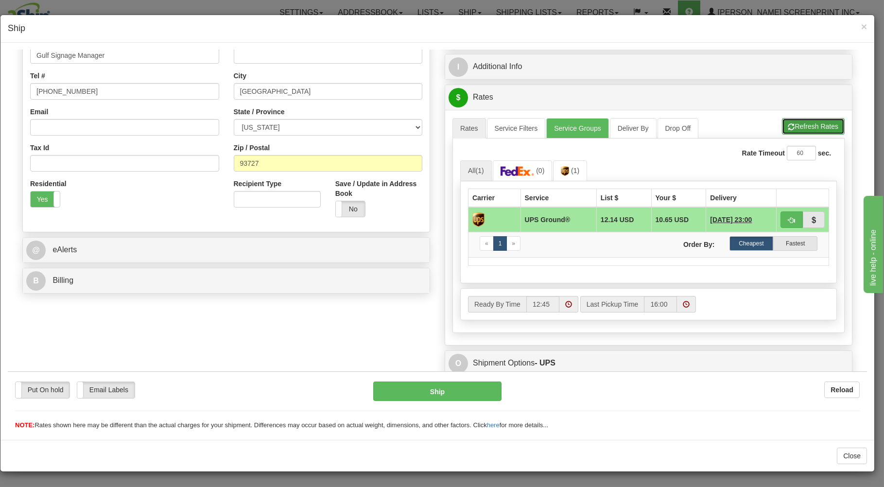
click at [782, 126] on button "Refresh Rates" at bounding box center [813, 126] width 63 height 17
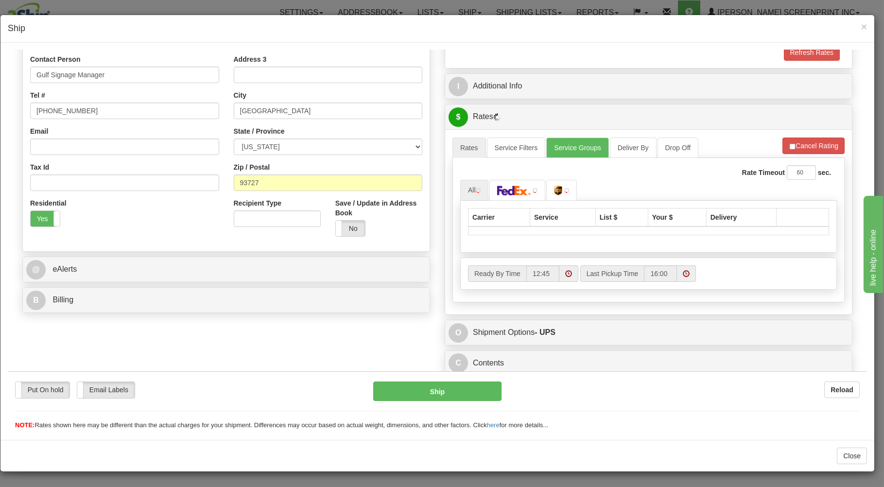
scroll to position [191, 0]
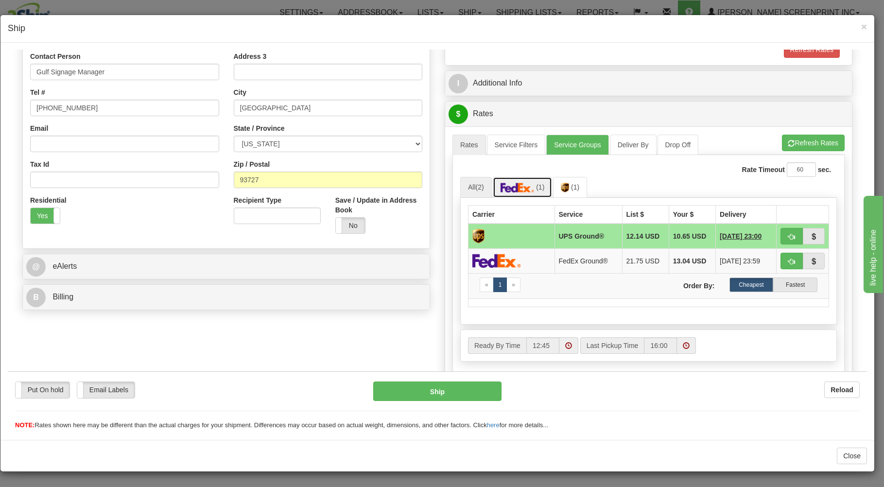
click at [529, 189] on img at bounding box center [518, 187] width 34 height 10
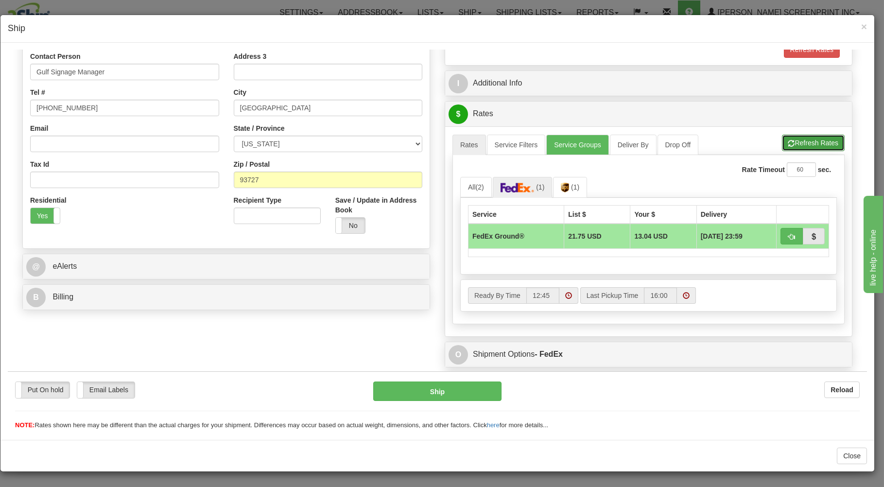
click at [783, 142] on button "Refresh Rates" at bounding box center [813, 142] width 63 height 17
click at [781, 236] on button "button" at bounding box center [792, 235] width 22 height 17
type input "92"
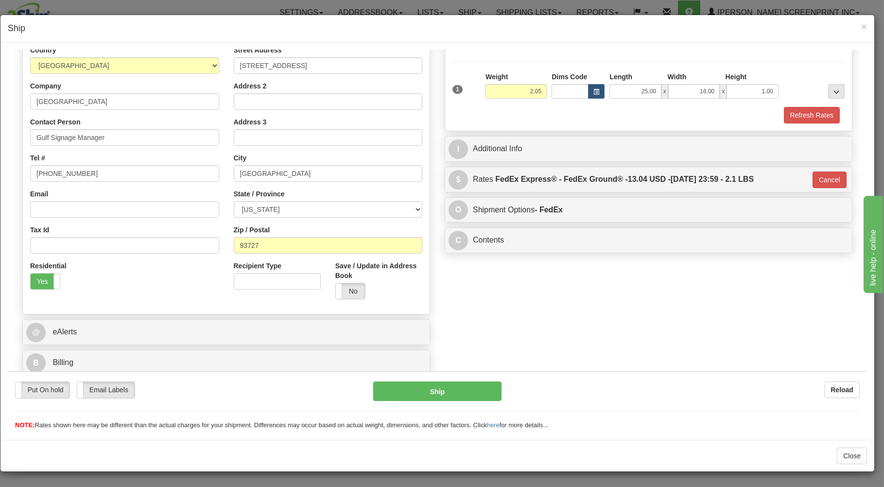
scroll to position [128, 0]
click at [442, 394] on button "Ship" at bounding box center [437, 390] width 129 height 19
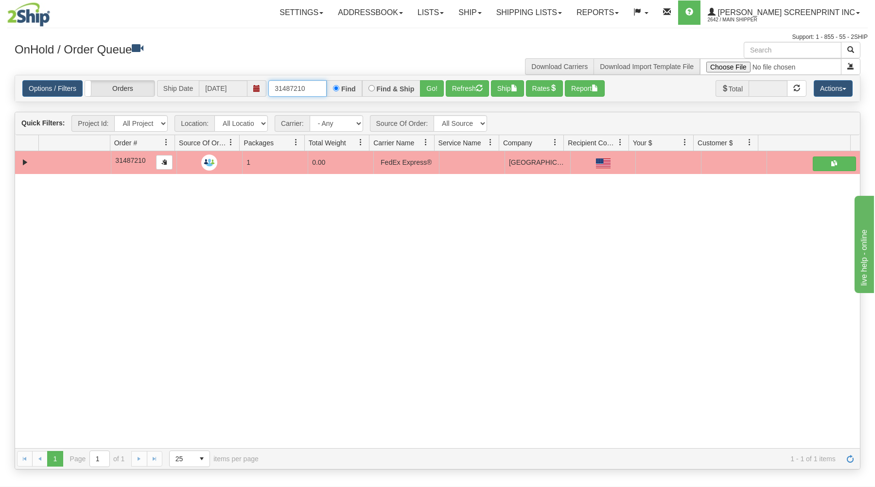
drag, startPoint x: 275, startPoint y: 88, endPoint x: 365, endPoint y: 92, distance: 91.0
click at [365, 92] on div "31487210 Find Find & Ship Go!" at bounding box center [355, 88] width 175 height 17
type input "31487166"
click at [432, 87] on button "Go!" at bounding box center [432, 88] width 24 height 17
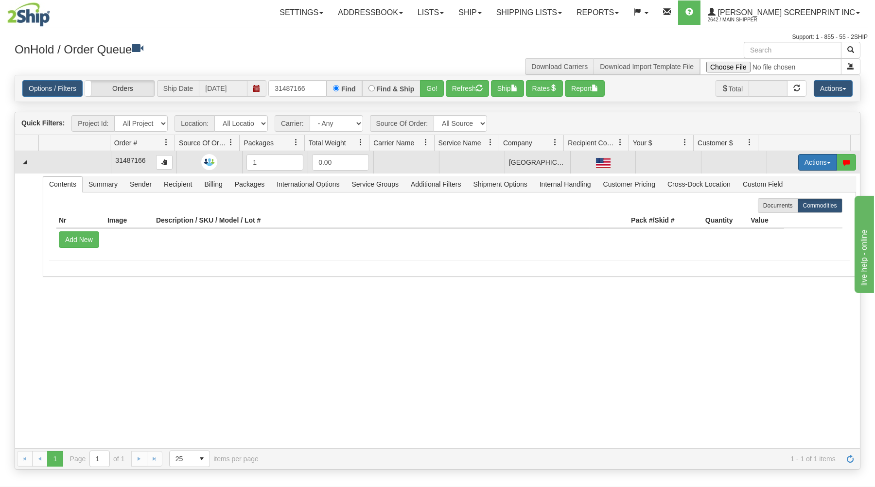
click at [816, 158] on button "Actions" at bounding box center [817, 162] width 39 height 17
click at [772, 178] on span "Open" at bounding box center [779, 181] width 23 height 8
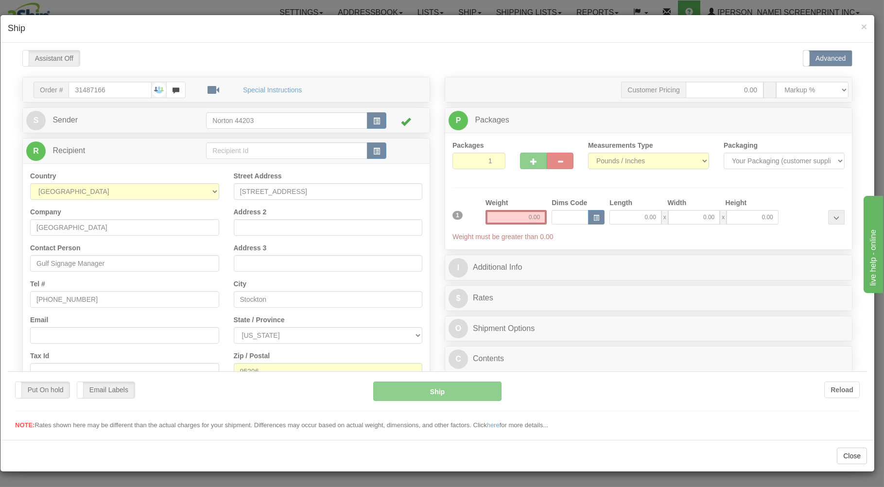
scroll to position [0, 0]
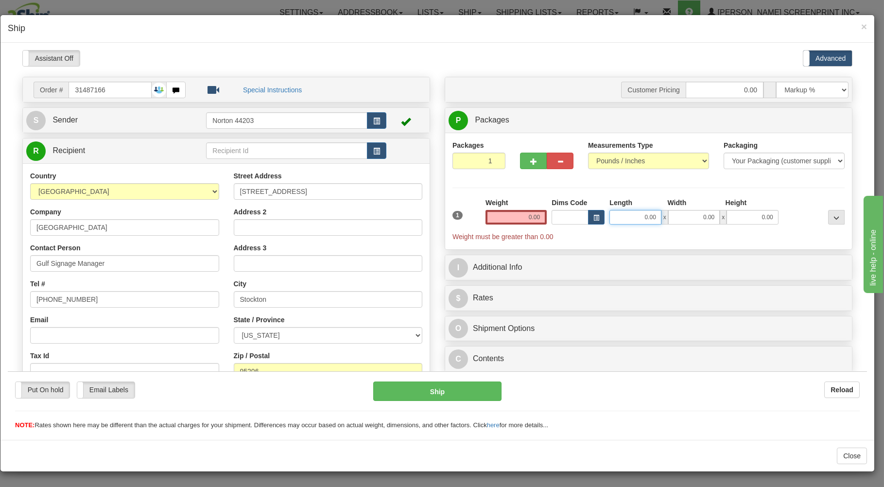
click at [613, 220] on input "0.00" at bounding box center [635, 216] width 52 height 15
type input "2.75"
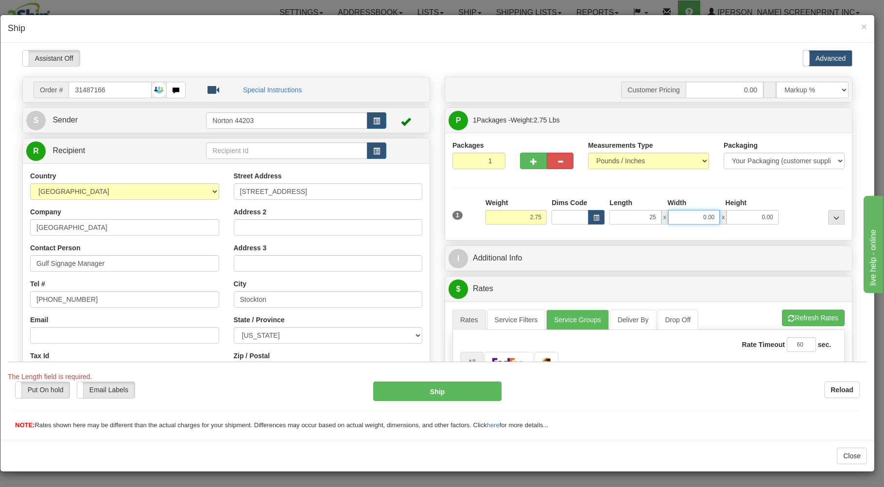
type input "25.00"
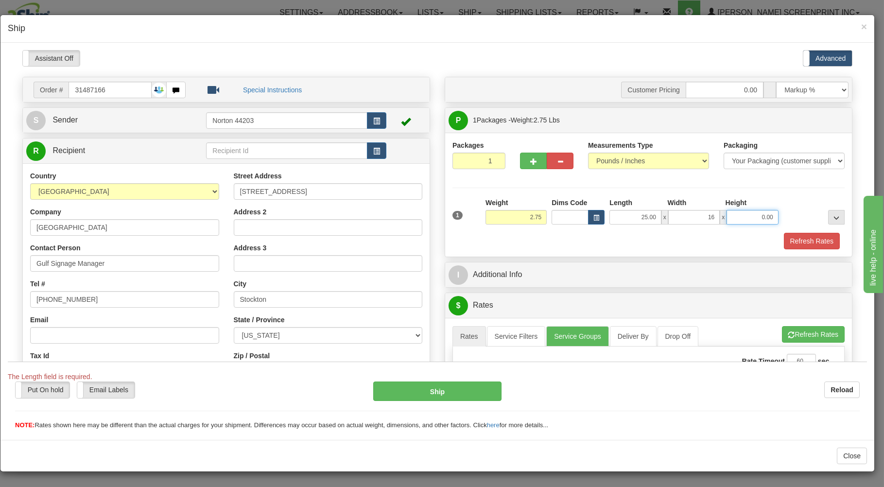
type input "16.00"
type input "1"
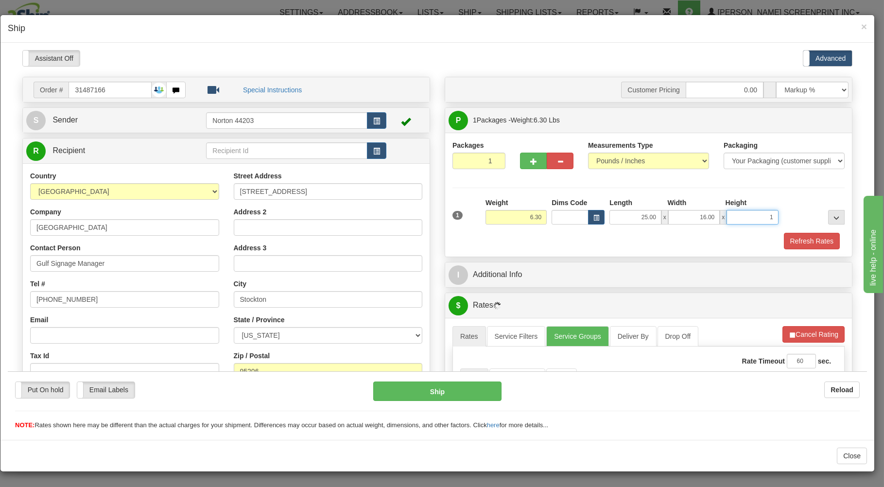
type input "6.20"
type input "10"
type input "2.75"
type input "10.00"
click at [623, 251] on div "Packages 1 1 Measurements Type" at bounding box center [648, 194] width 407 height 124
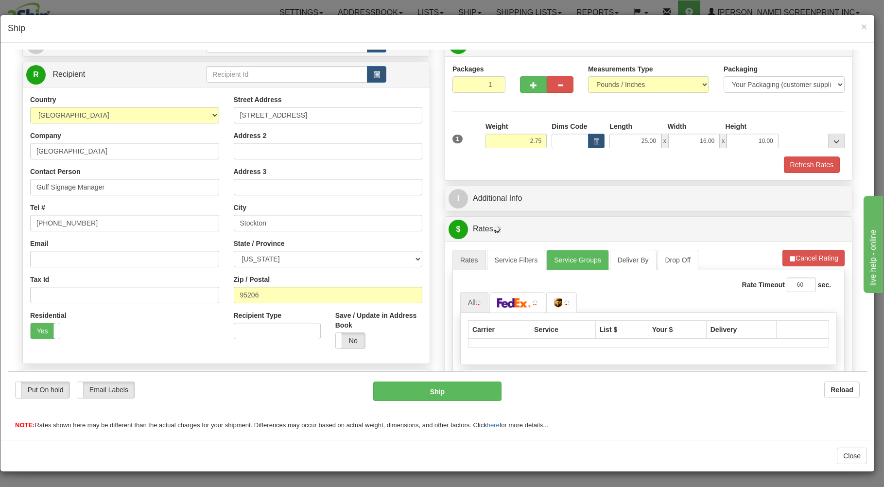
scroll to position [156, 0]
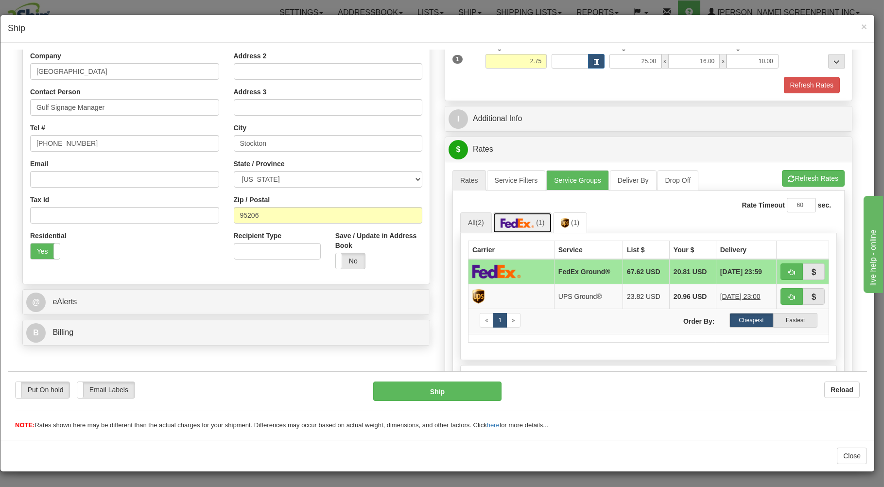
click at [521, 227] on img at bounding box center [518, 223] width 34 height 10
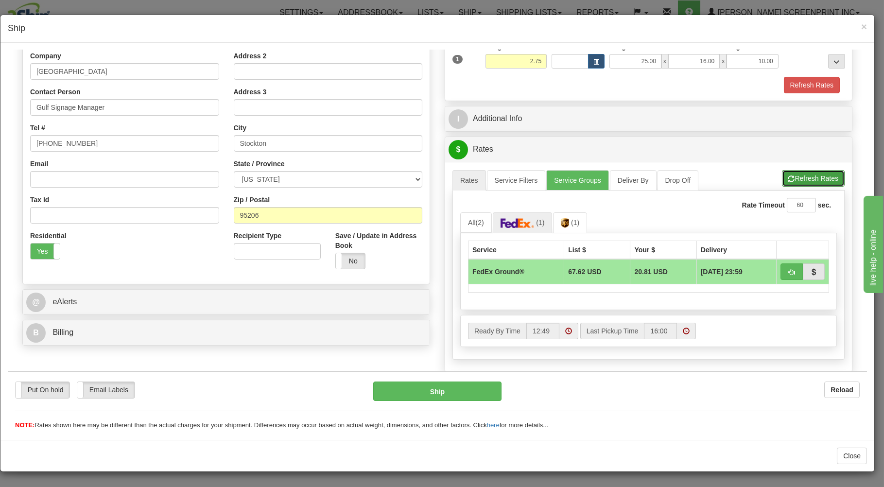
click at [790, 176] on button "Refresh Rates" at bounding box center [813, 178] width 63 height 17
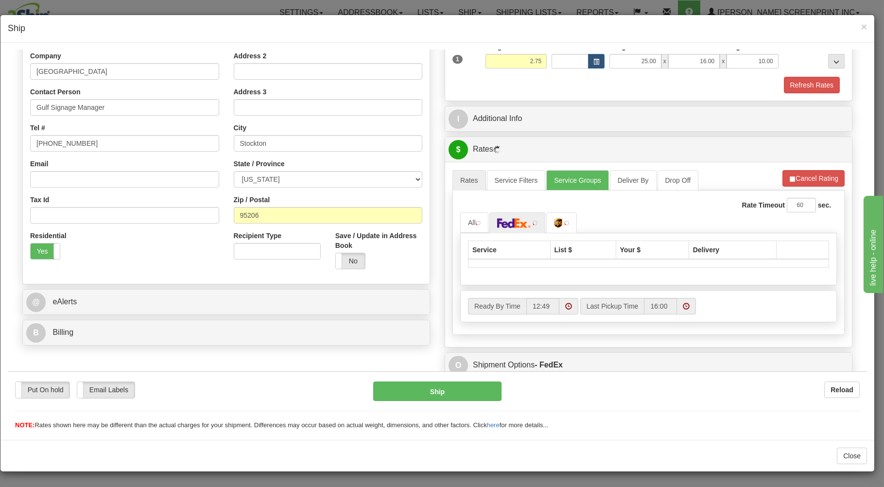
scroll to position [191, 0]
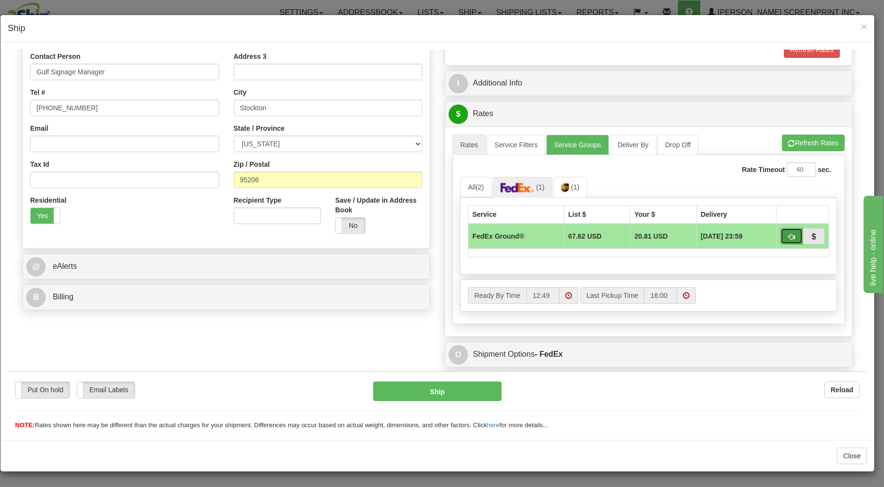
click at [789, 236] on button "button" at bounding box center [792, 235] width 22 height 17
type input "92"
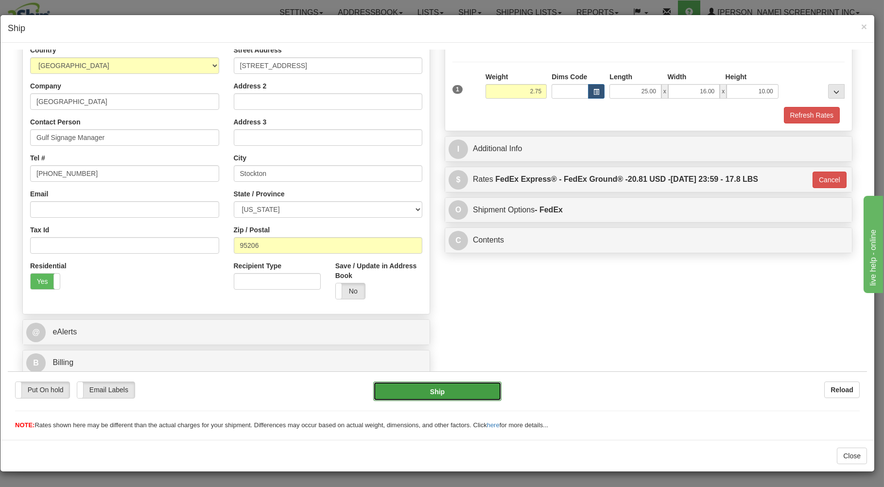
click at [419, 394] on button "Ship" at bounding box center [437, 390] width 129 height 19
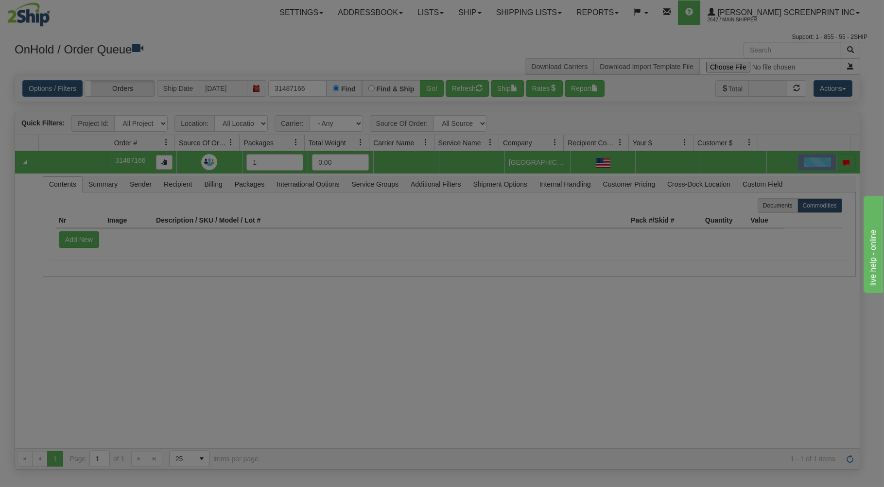
scroll to position [0, 0]
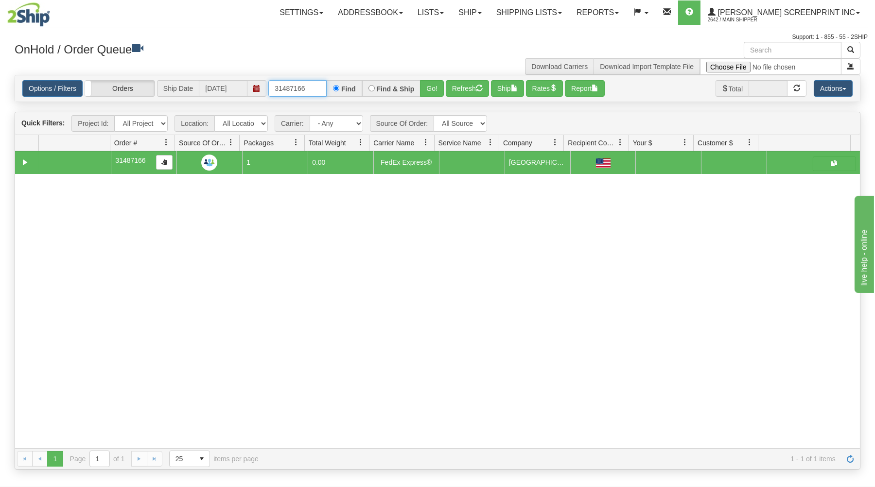
drag, startPoint x: 270, startPoint y: 87, endPoint x: 367, endPoint y: 82, distance: 97.3
click at [367, 82] on div "31487166 Find Find & Ship Go!" at bounding box center [355, 88] width 175 height 17
type input "31485451"
click at [435, 82] on button "Go!" at bounding box center [432, 88] width 24 height 17
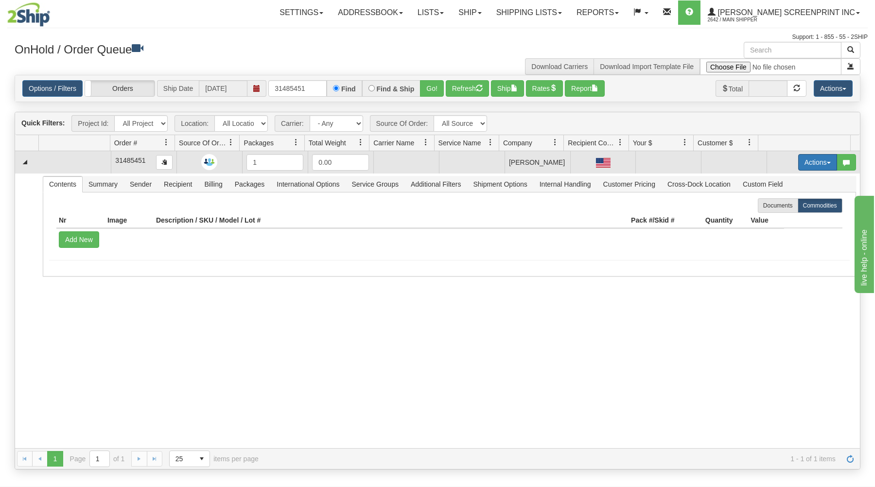
click at [804, 156] on button "Actions" at bounding box center [817, 162] width 39 height 17
click at [792, 179] on link "Open" at bounding box center [798, 180] width 78 height 13
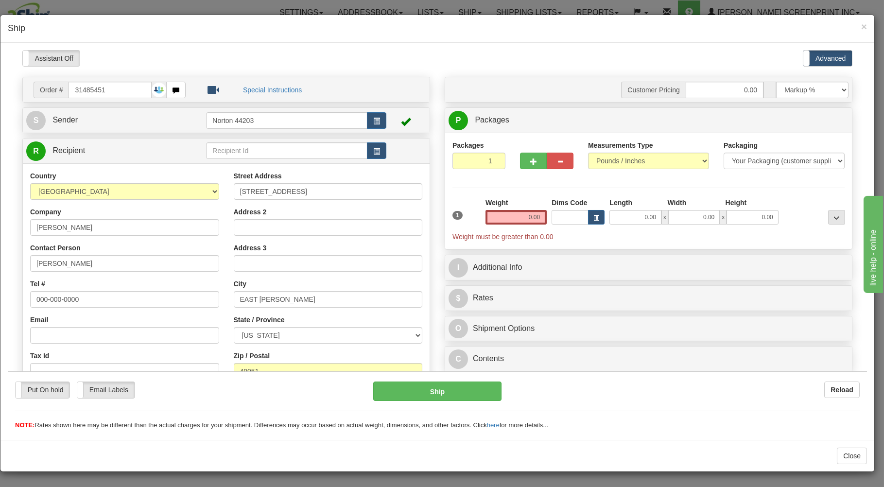
type input "0.45"
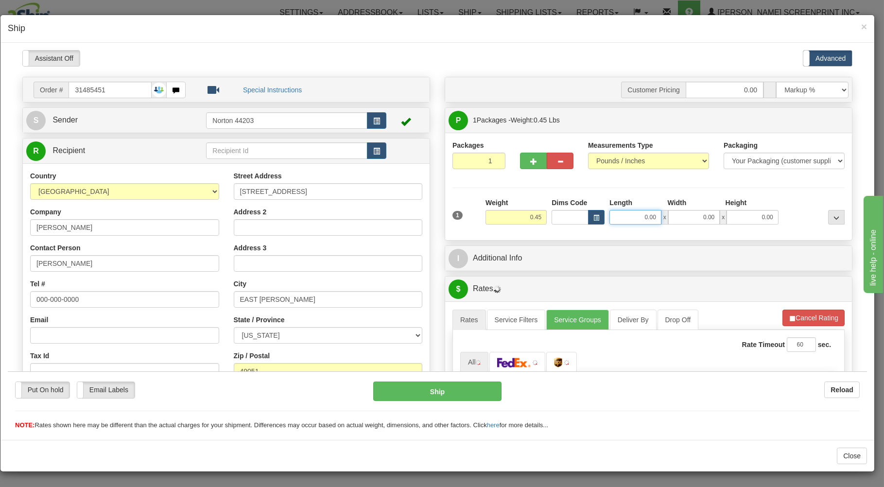
click at [620, 218] on input "0.00" at bounding box center [635, 216] width 52 height 15
type input "0.45"
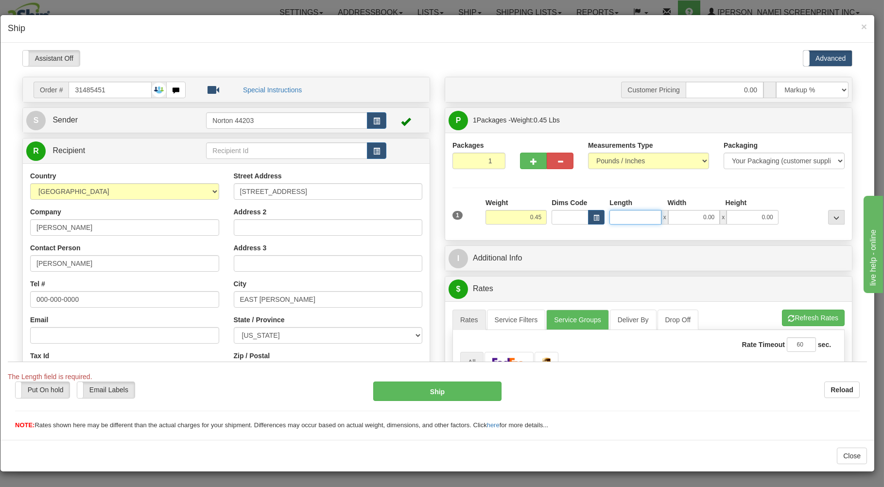
type input "2"
type input "1.80"
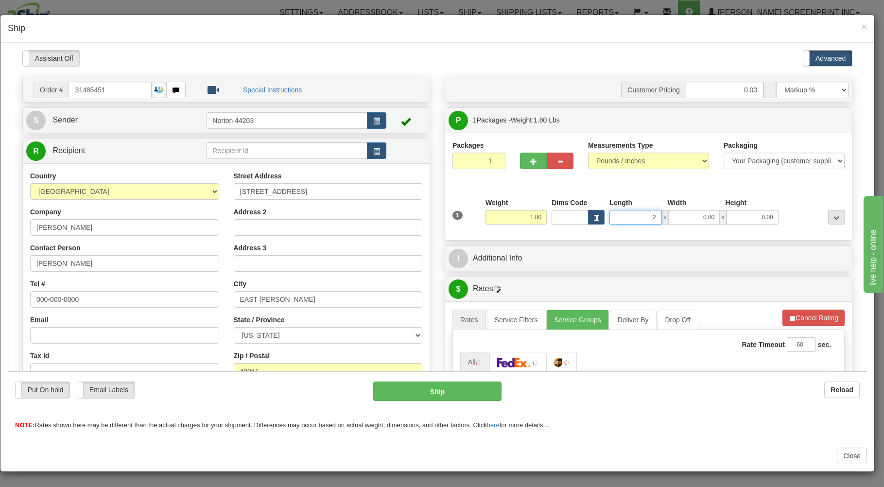
type input "25"
type input "1.75"
type input "25.00"
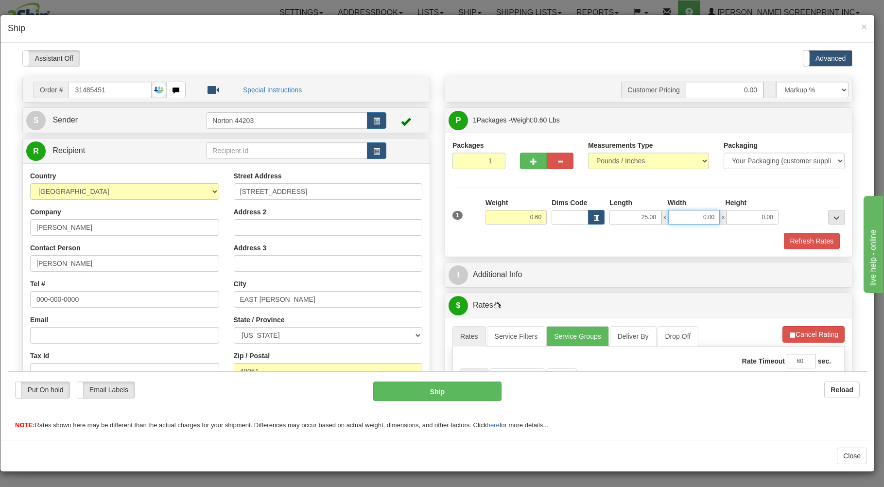
type input "0.50"
type input "8.00"
type input "0.45"
type input "1.00"
click at [590, 227] on div "1 Weight 0.45 Dims Code x x" at bounding box center [648, 214] width 397 height 35
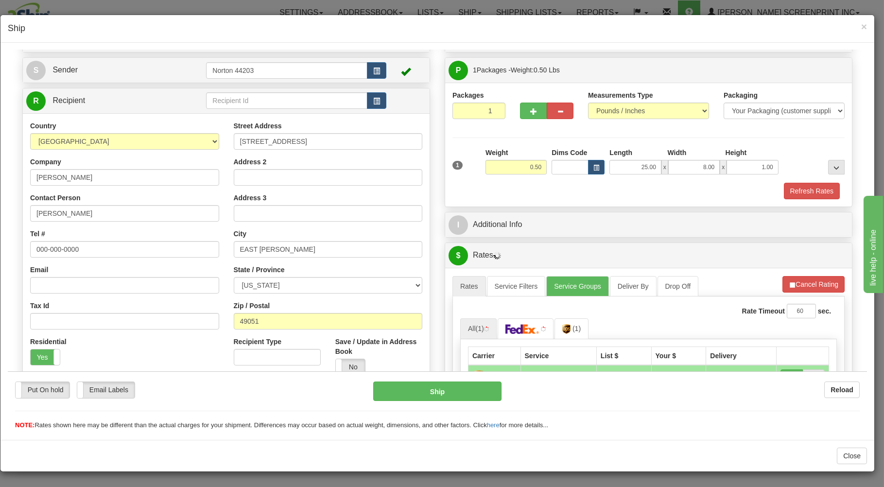
scroll to position [156, 0]
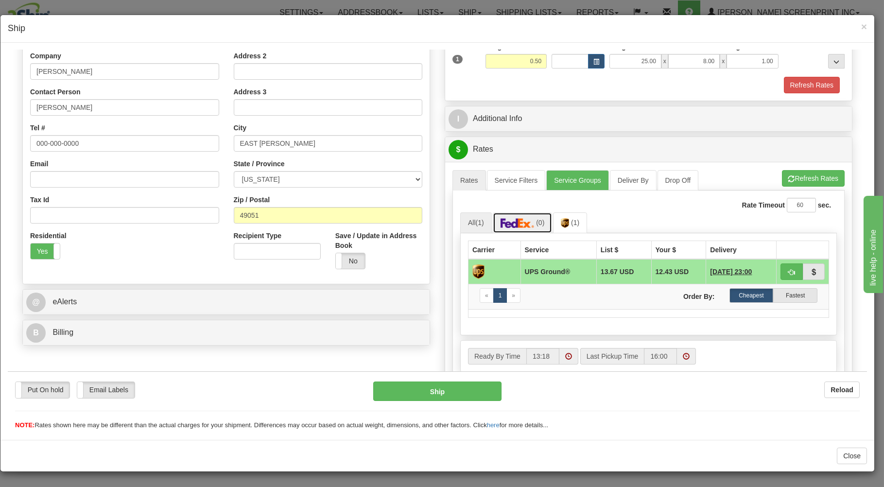
click at [515, 221] on img at bounding box center [518, 223] width 34 height 10
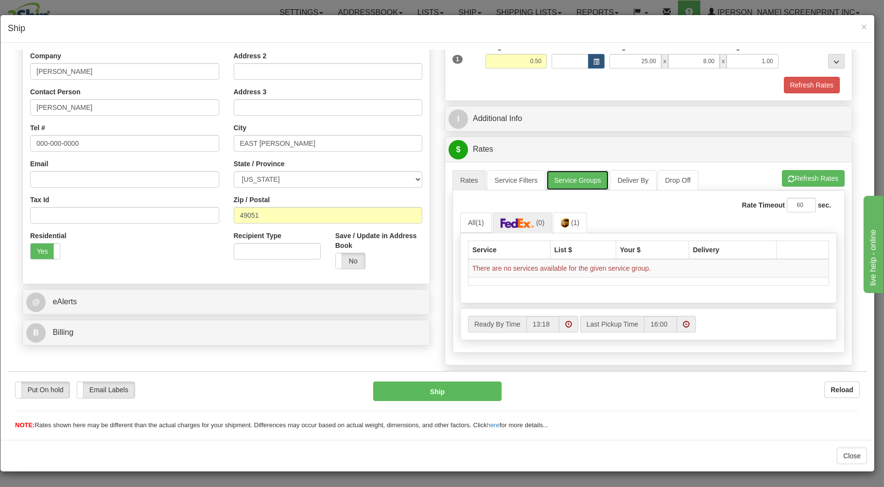
click at [585, 179] on link "Service Groups" at bounding box center [577, 180] width 62 height 20
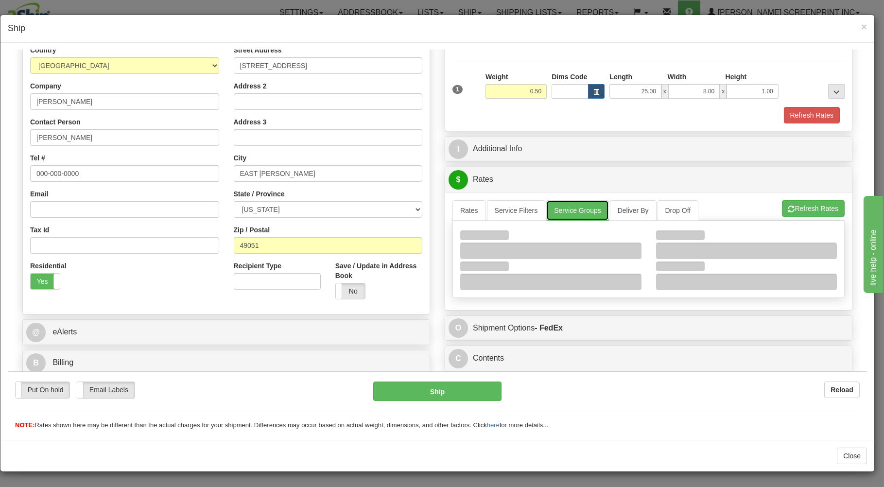
scroll to position [128, 0]
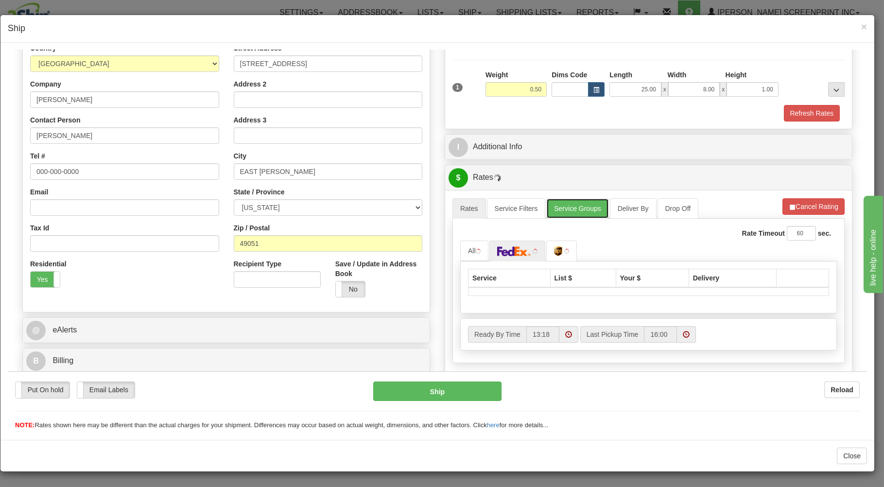
click at [583, 205] on link "Service Groups" at bounding box center [577, 208] width 62 height 20
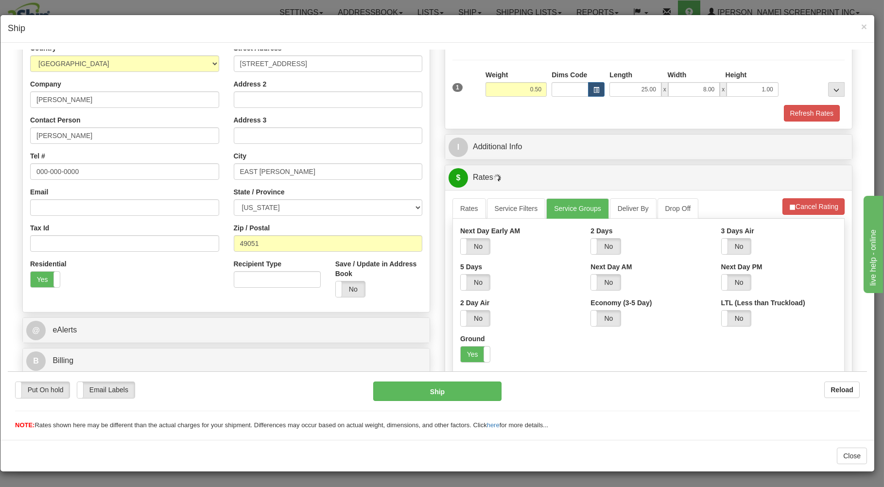
drag, startPoint x: 467, startPoint y: 353, endPoint x: 467, endPoint y: 272, distance: 81.6
click at [466, 353] on label "Yes" at bounding box center [475, 354] width 29 height 16
click at [460, 206] on link "Rates" at bounding box center [469, 208] width 34 height 20
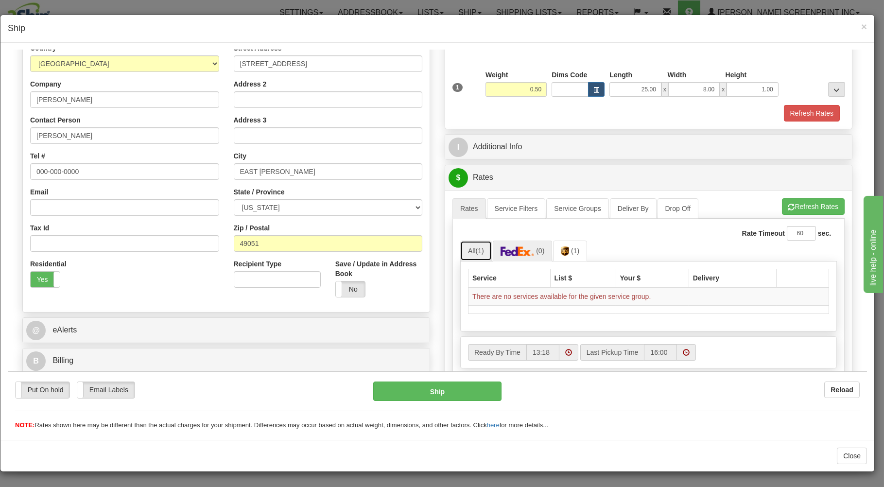
click at [466, 250] on link "All (1)" at bounding box center [476, 250] width 32 height 20
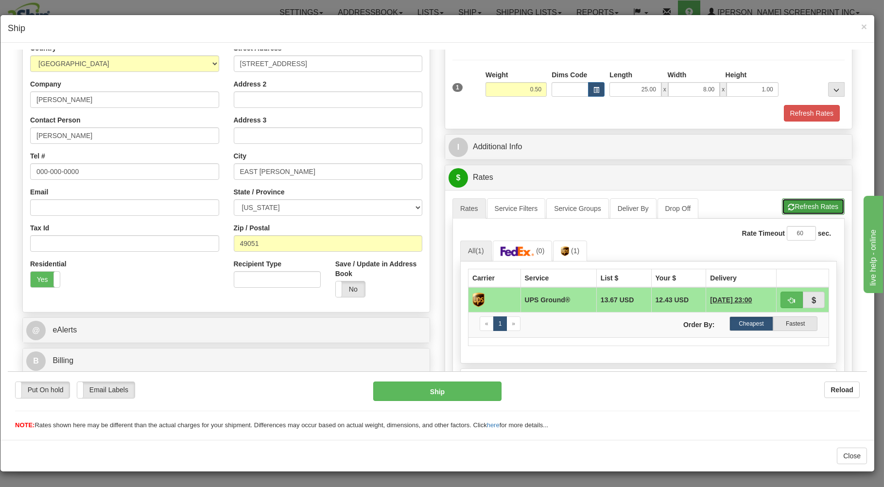
click at [808, 205] on button "Refresh Rates" at bounding box center [813, 206] width 63 height 17
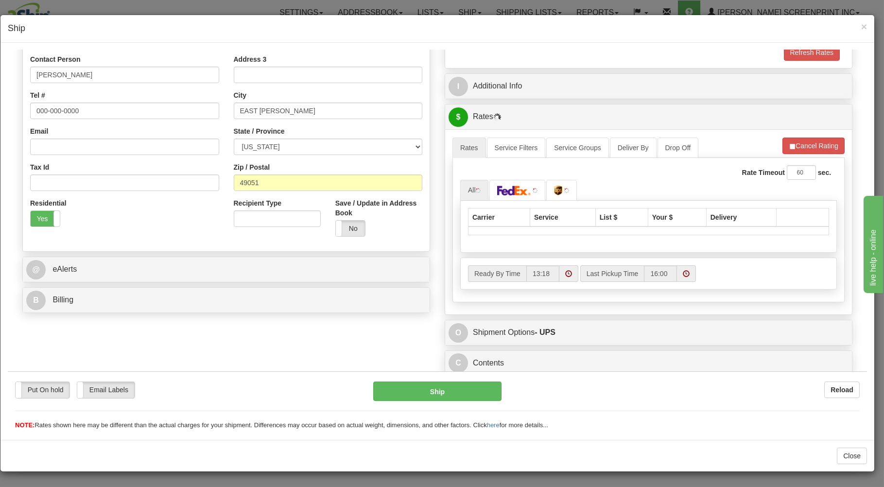
scroll to position [191, 0]
type input "0.50"
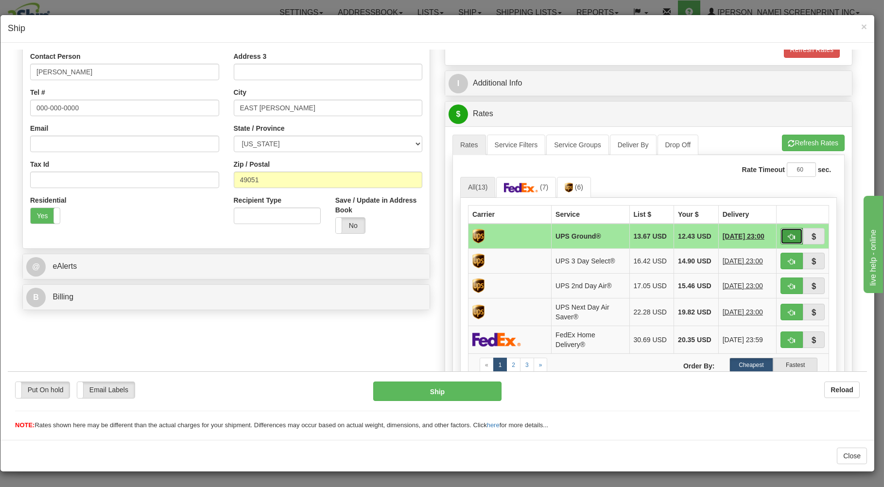
click at [781, 233] on button "button" at bounding box center [792, 235] width 22 height 17
type input "03"
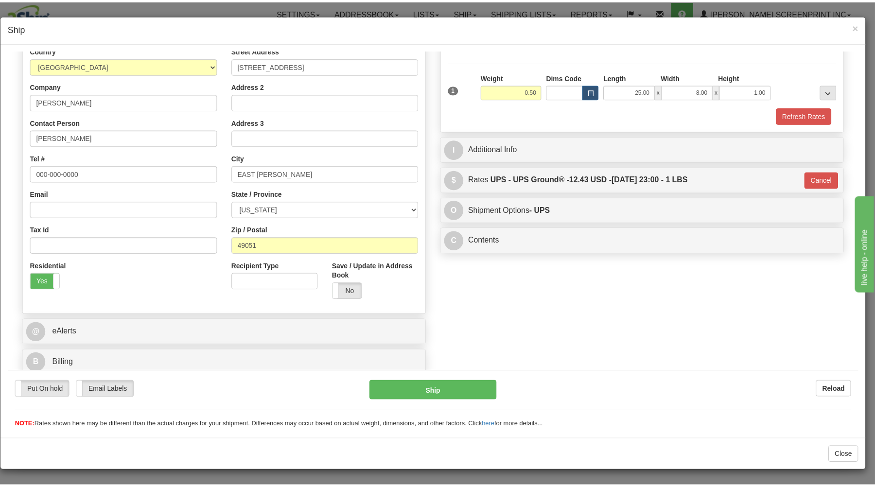
scroll to position [128, 0]
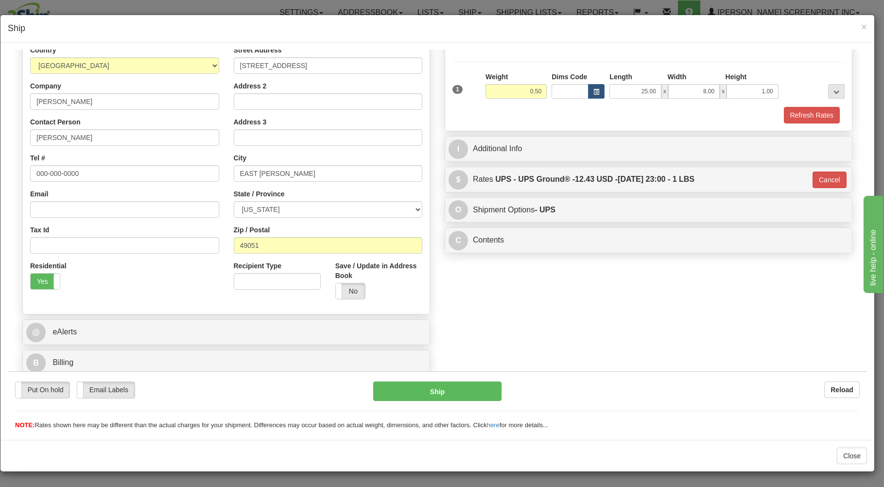
type input "0.45"
type input "03"
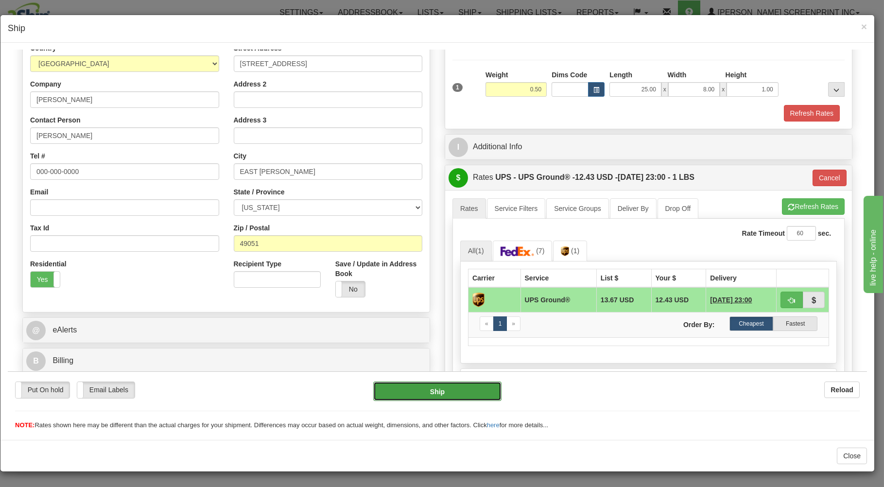
click at [476, 386] on button "Ship" at bounding box center [437, 390] width 129 height 19
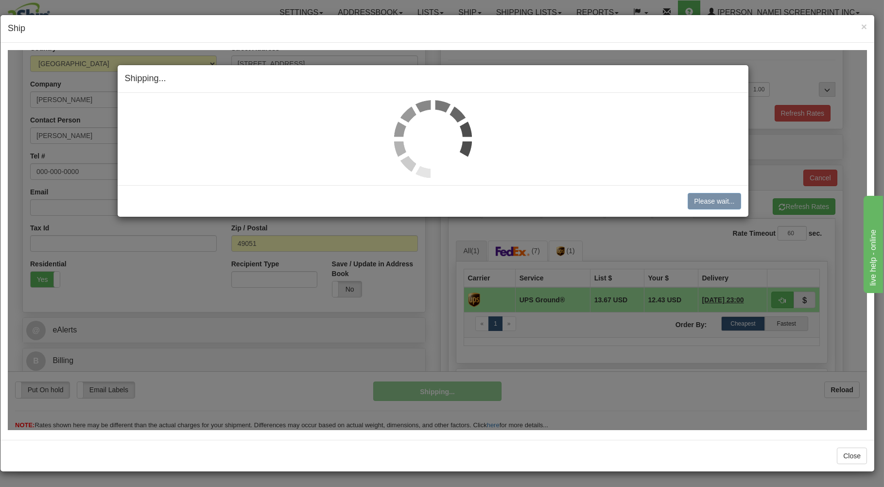
type input "0.45"
type input "03"
type input "0.50"
